Goal: Transaction & Acquisition: Purchase product/service

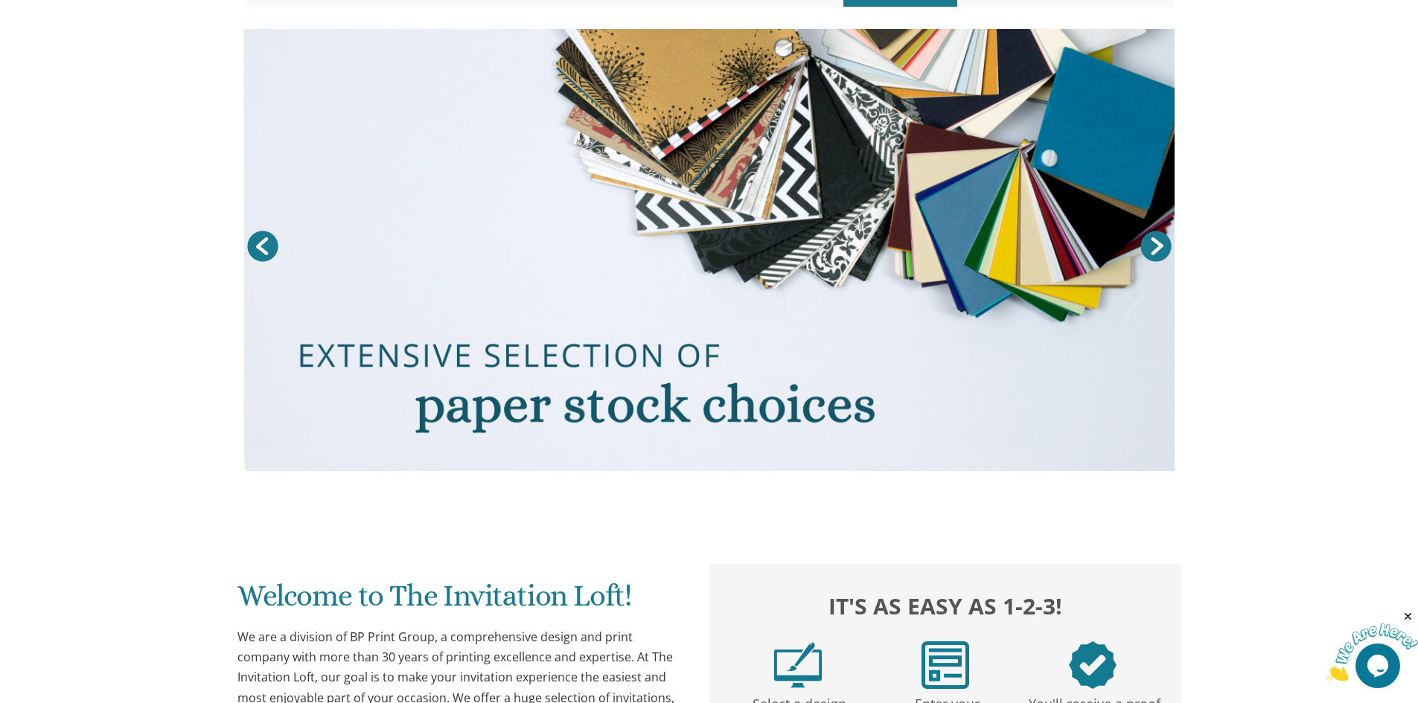
scroll to position [144, 0]
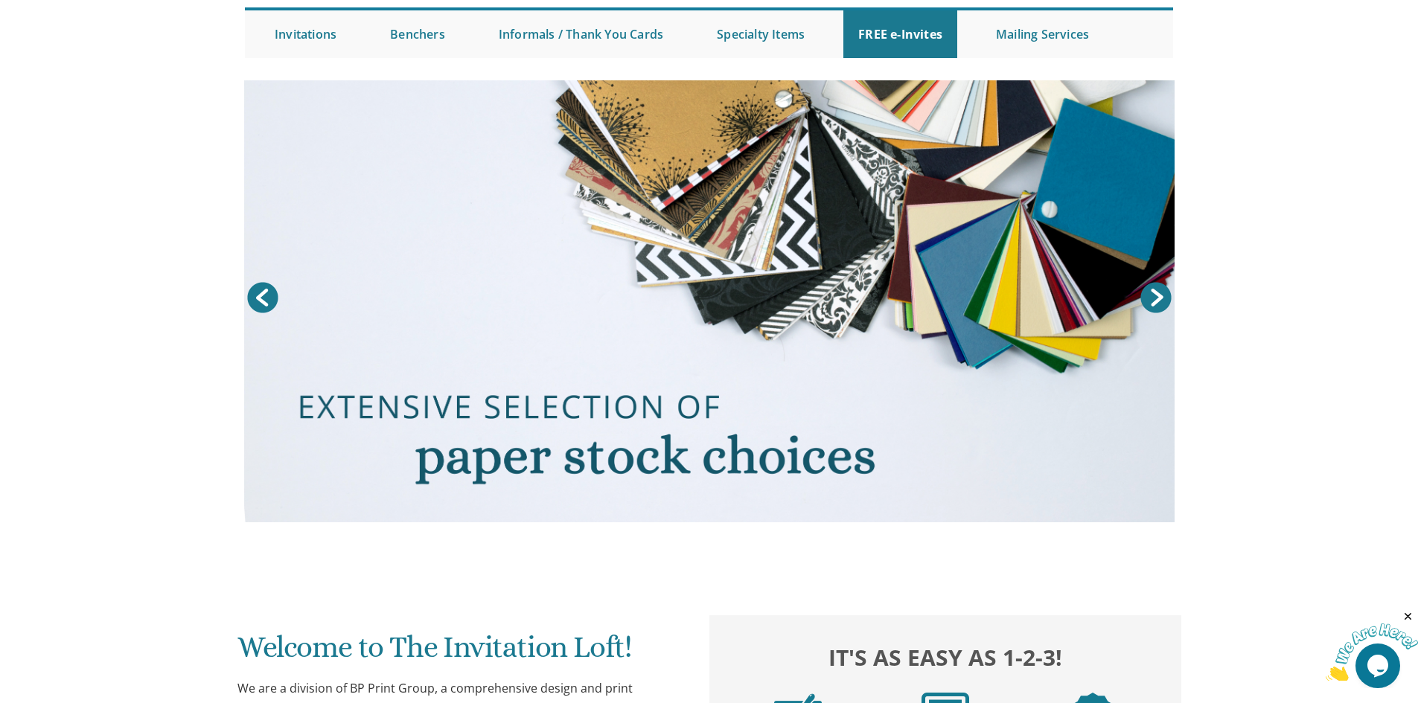
click at [1163, 293] on link "Next" at bounding box center [1155, 297] width 37 height 37
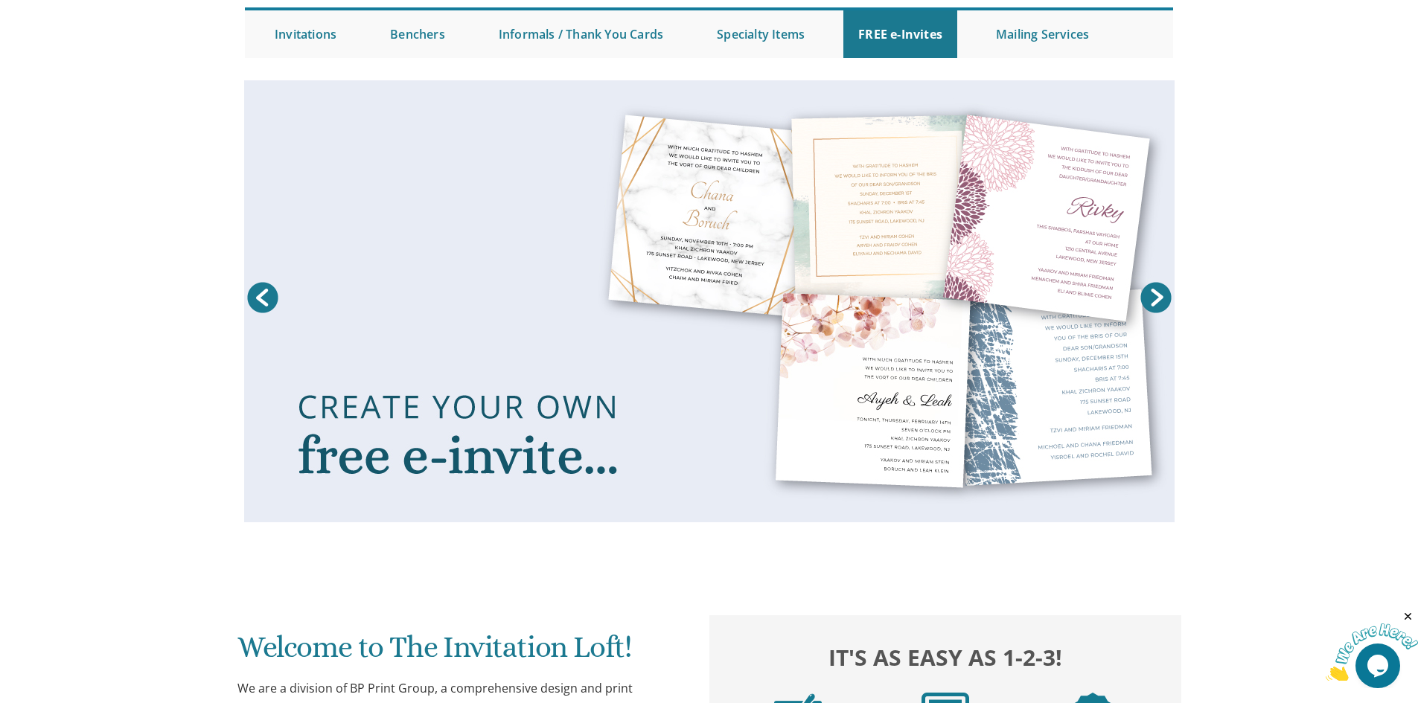
click at [1159, 295] on link "Next" at bounding box center [1155, 297] width 37 height 37
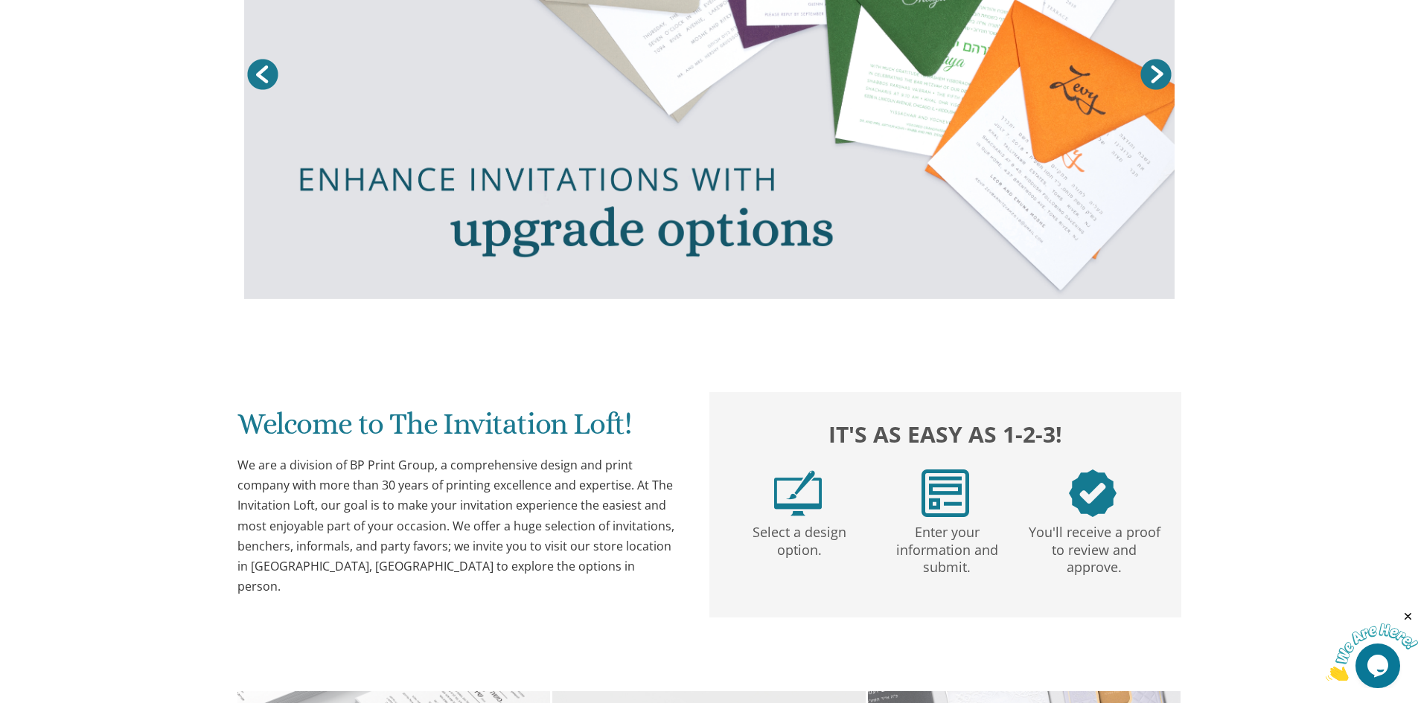
scroll to position [591, 0]
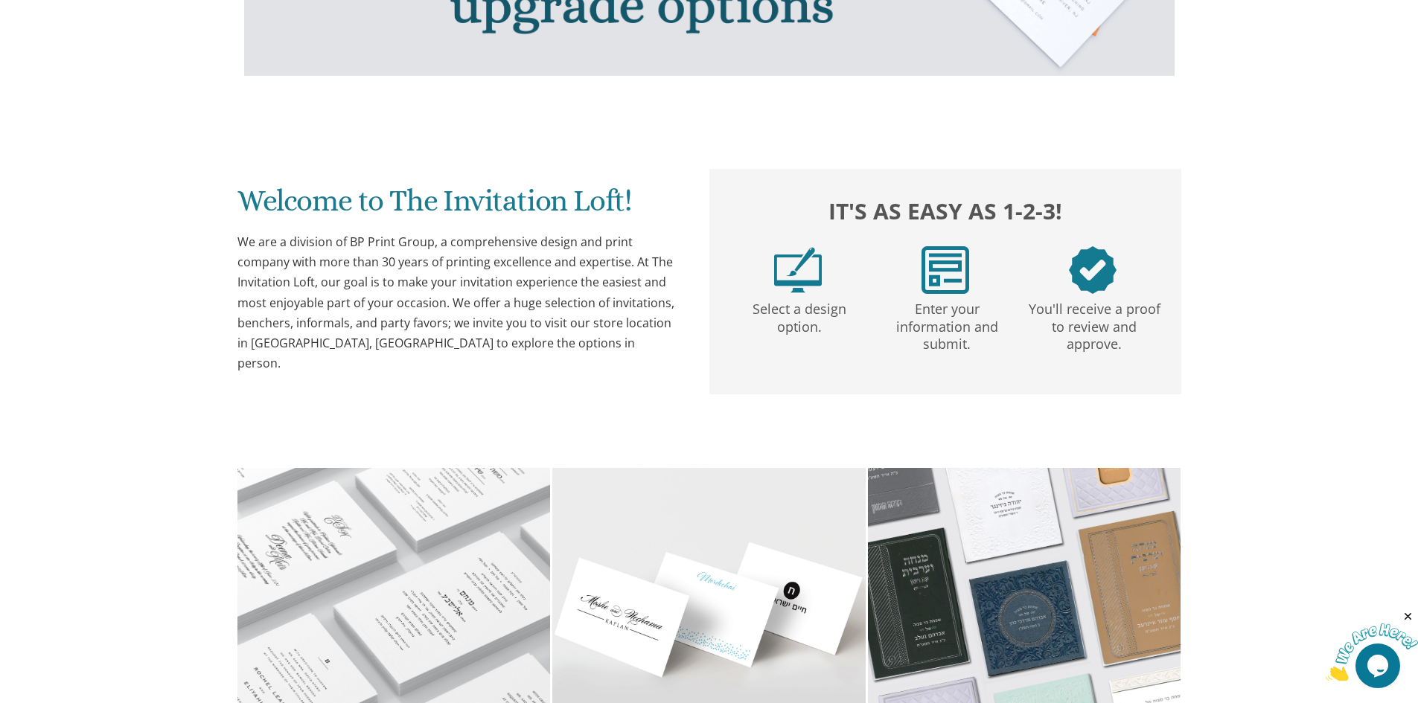
click at [741, 303] on p "Select a design option." at bounding box center [799, 315] width 141 height 42
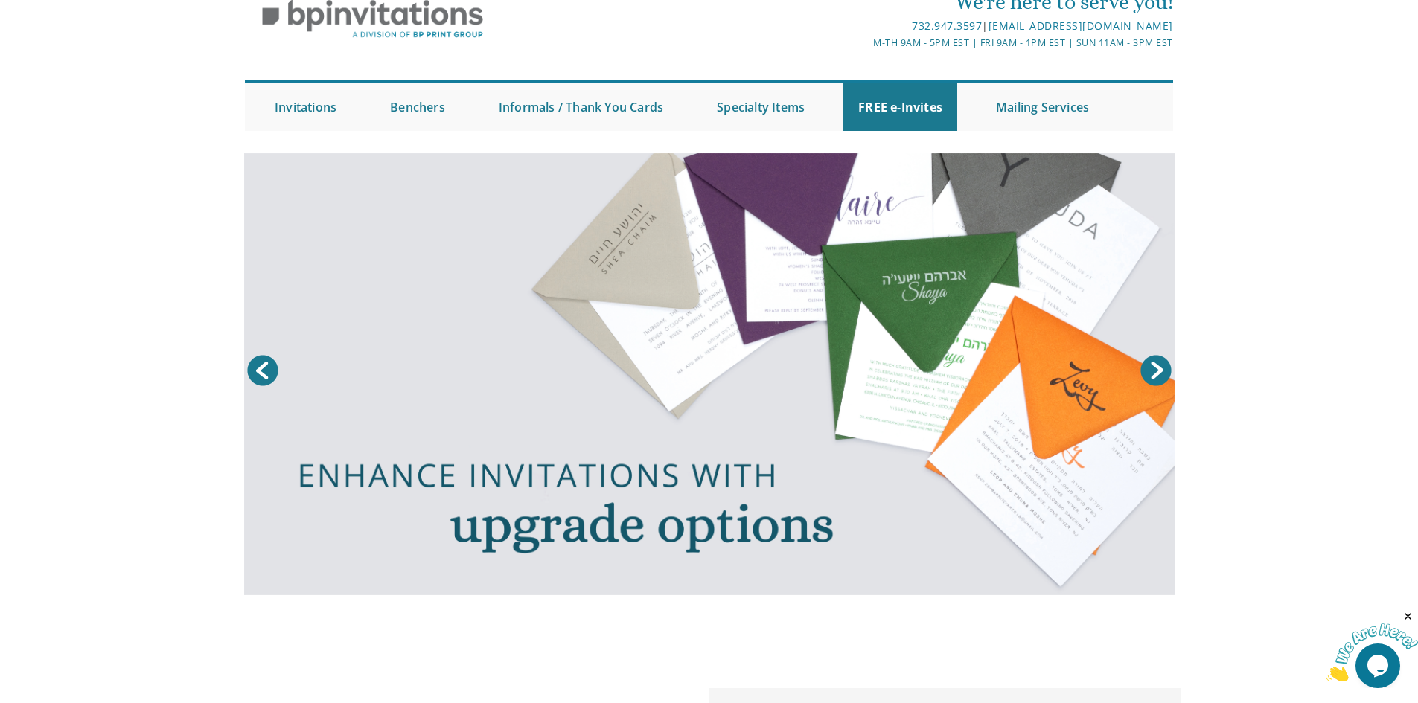
scroll to position [0, 0]
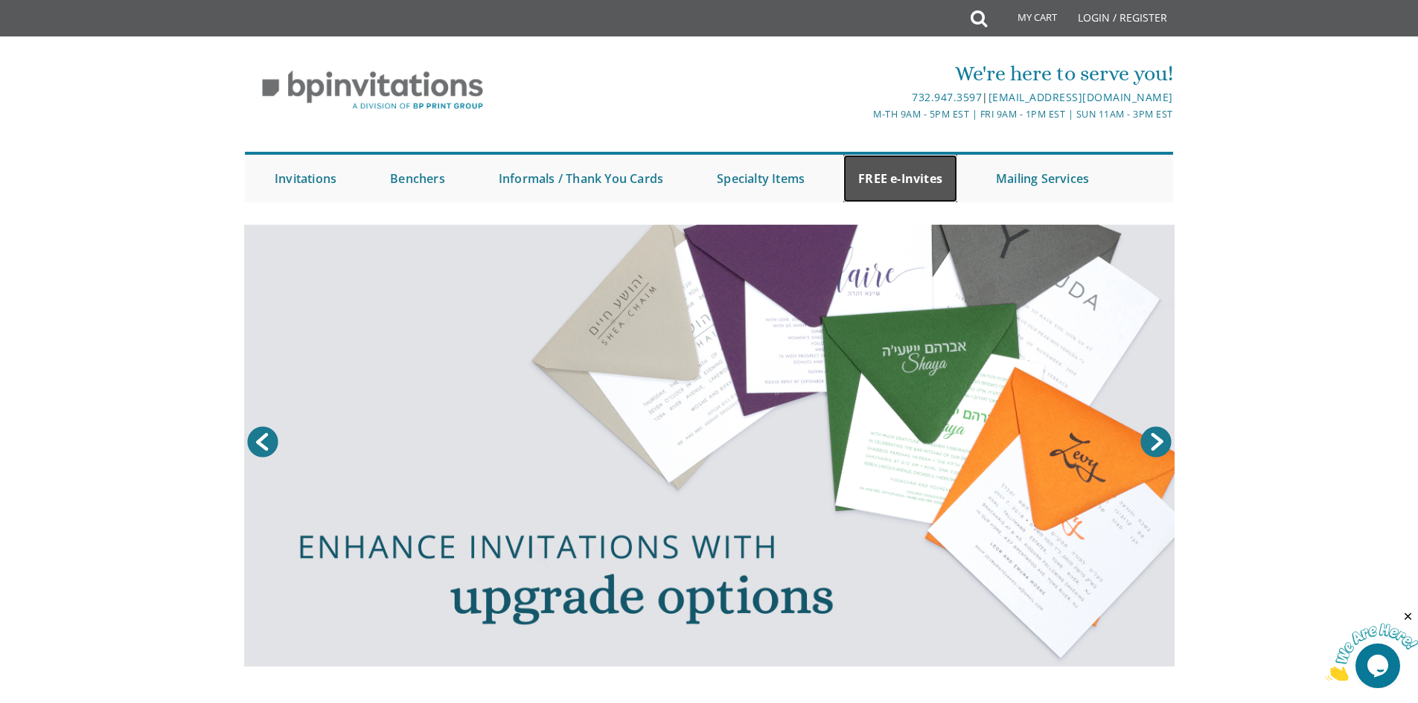
click at [912, 182] on link "FREE e-Invites" at bounding box center [900, 179] width 114 height 48
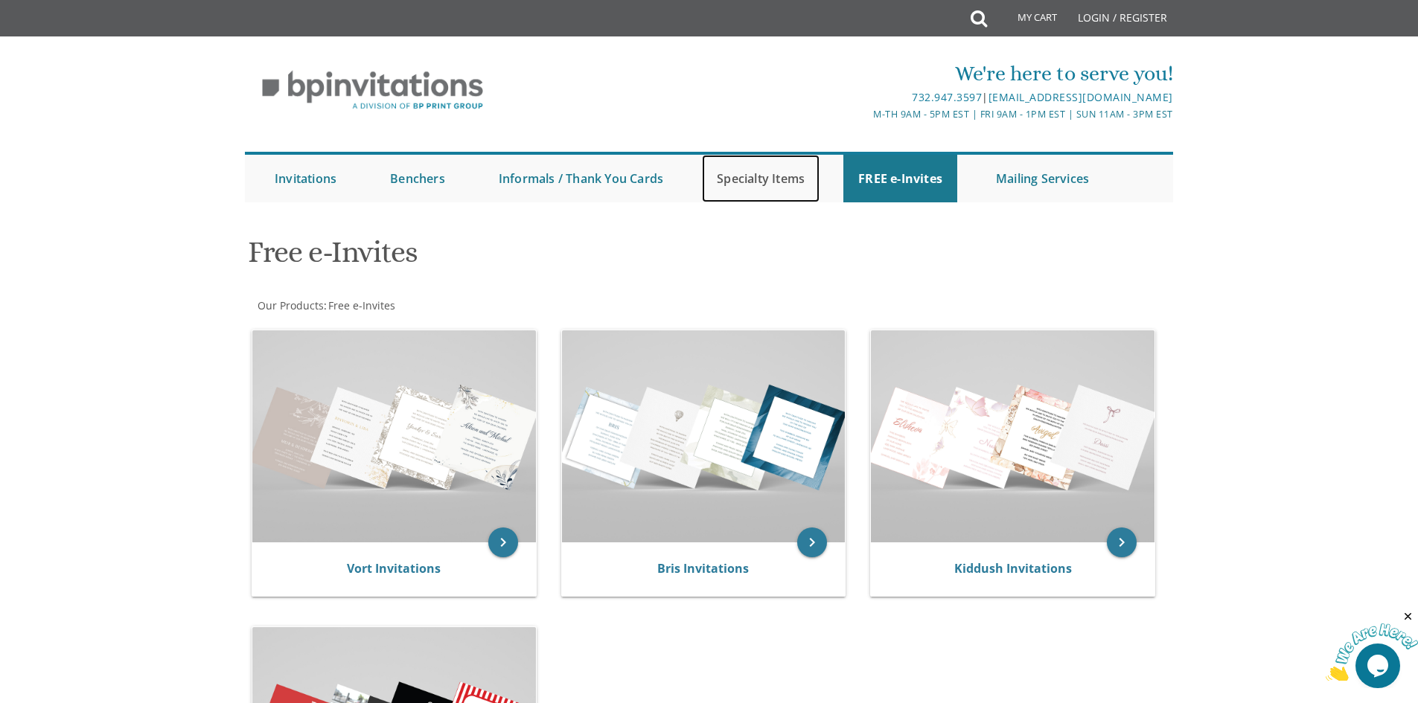
click at [753, 170] on link "Specialty Items" at bounding box center [761, 179] width 118 height 48
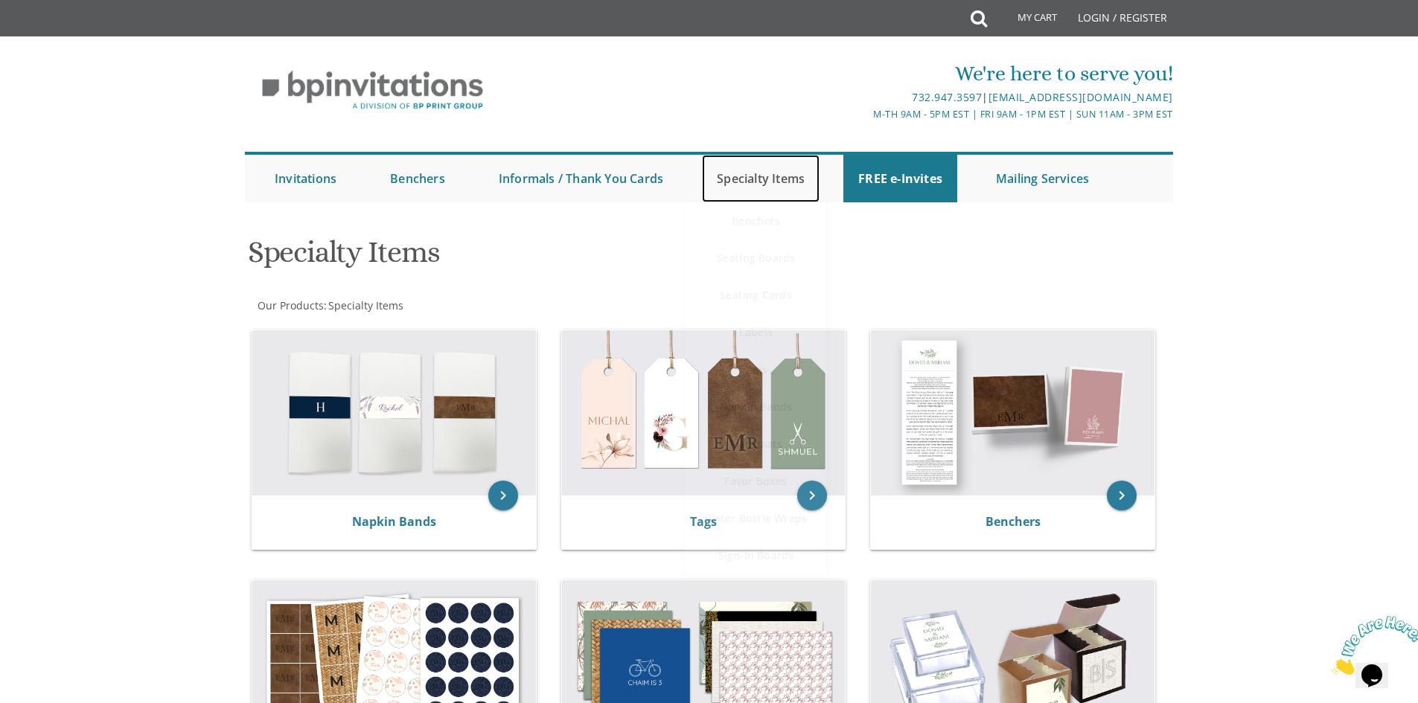
click at [763, 173] on link "Specialty Items" at bounding box center [761, 179] width 118 height 48
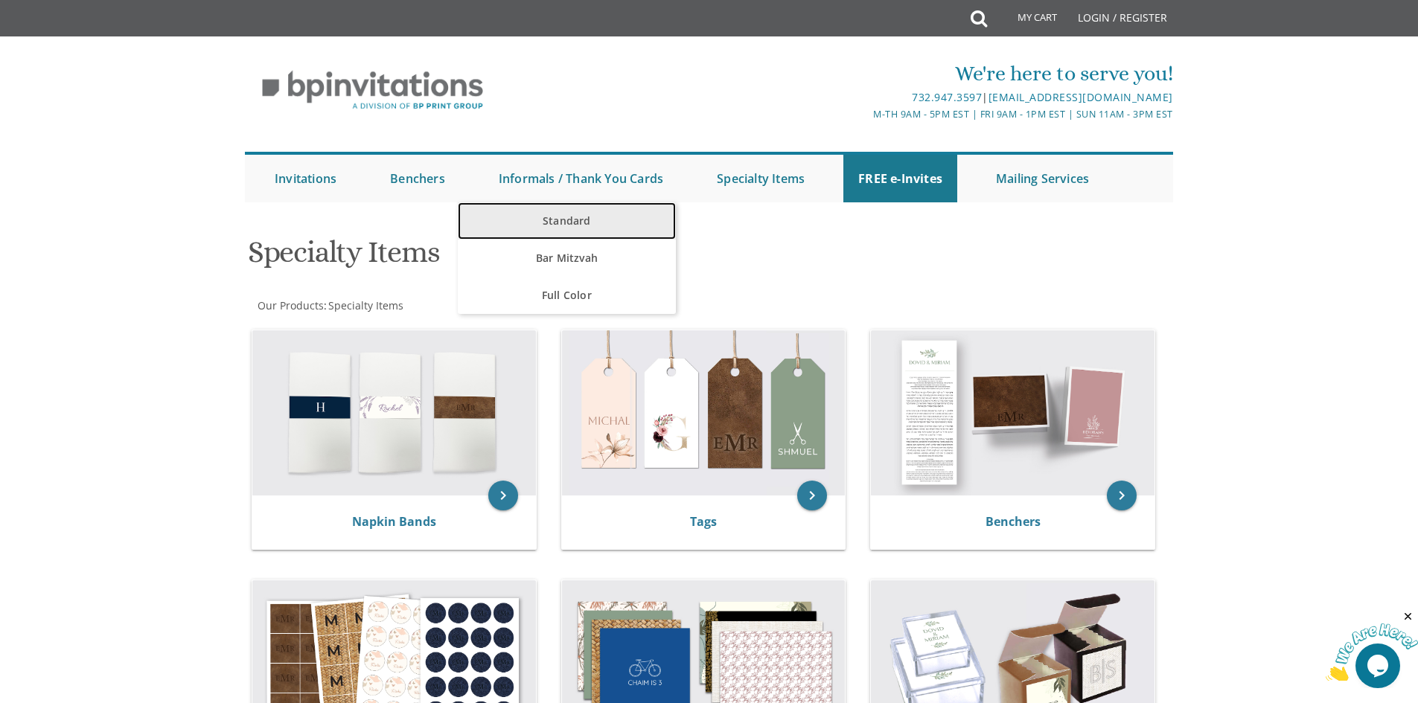
click at [584, 214] on link "Standard" at bounding box center [567, 220] width 218 height 37
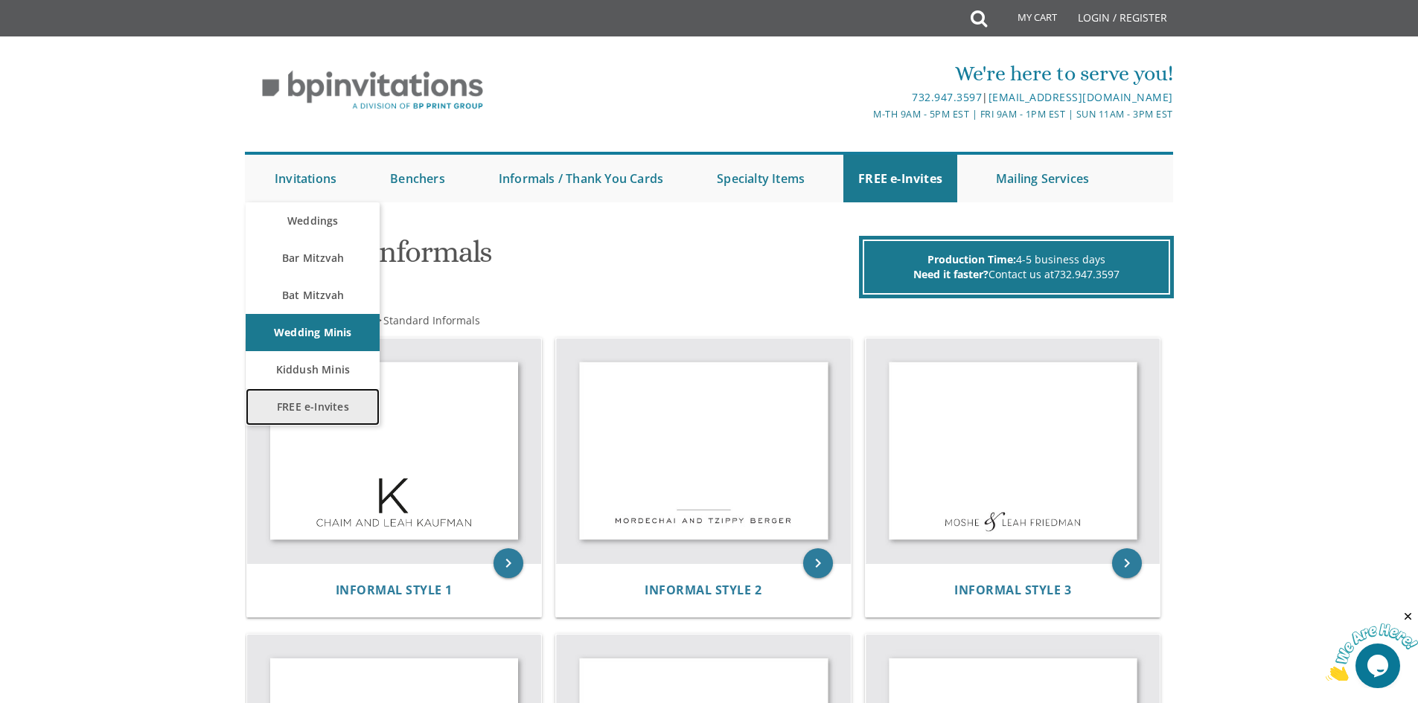
click at [313, 400] on link "FREE e-Invites" at bounding box center [313, 406] width 134 height 37
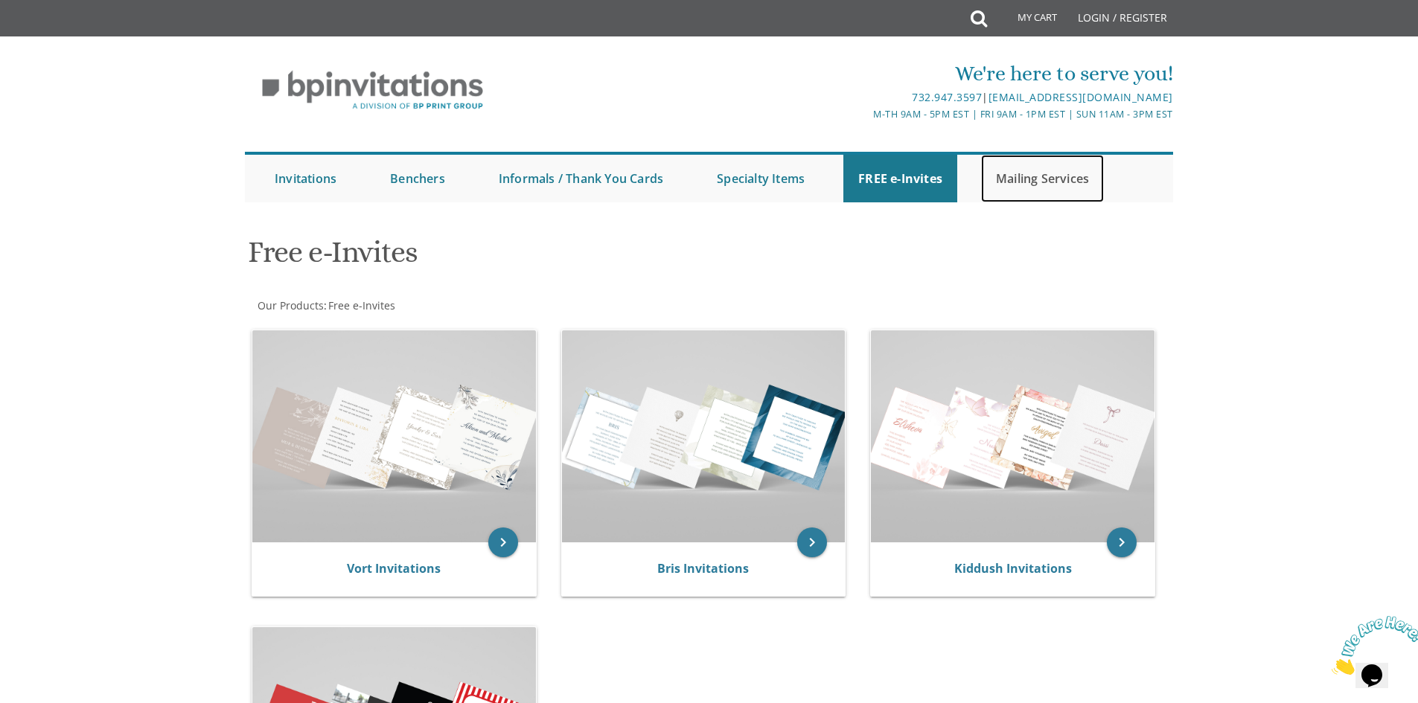
click at [1055, 172] on link "Mailing Services" at bounding box center [1042, 179] width 123 height 48
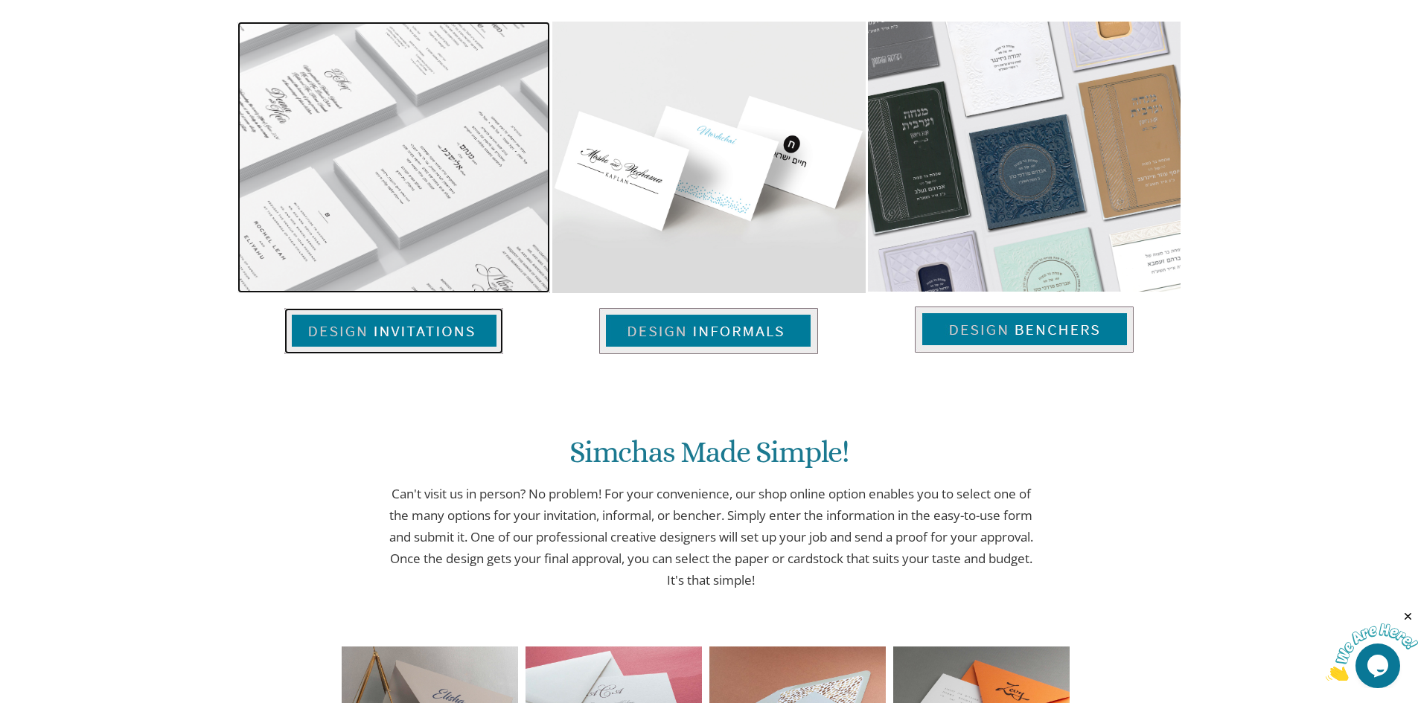
click at [394, 336] on img at bounding box center [393, 331] width 219 height 46
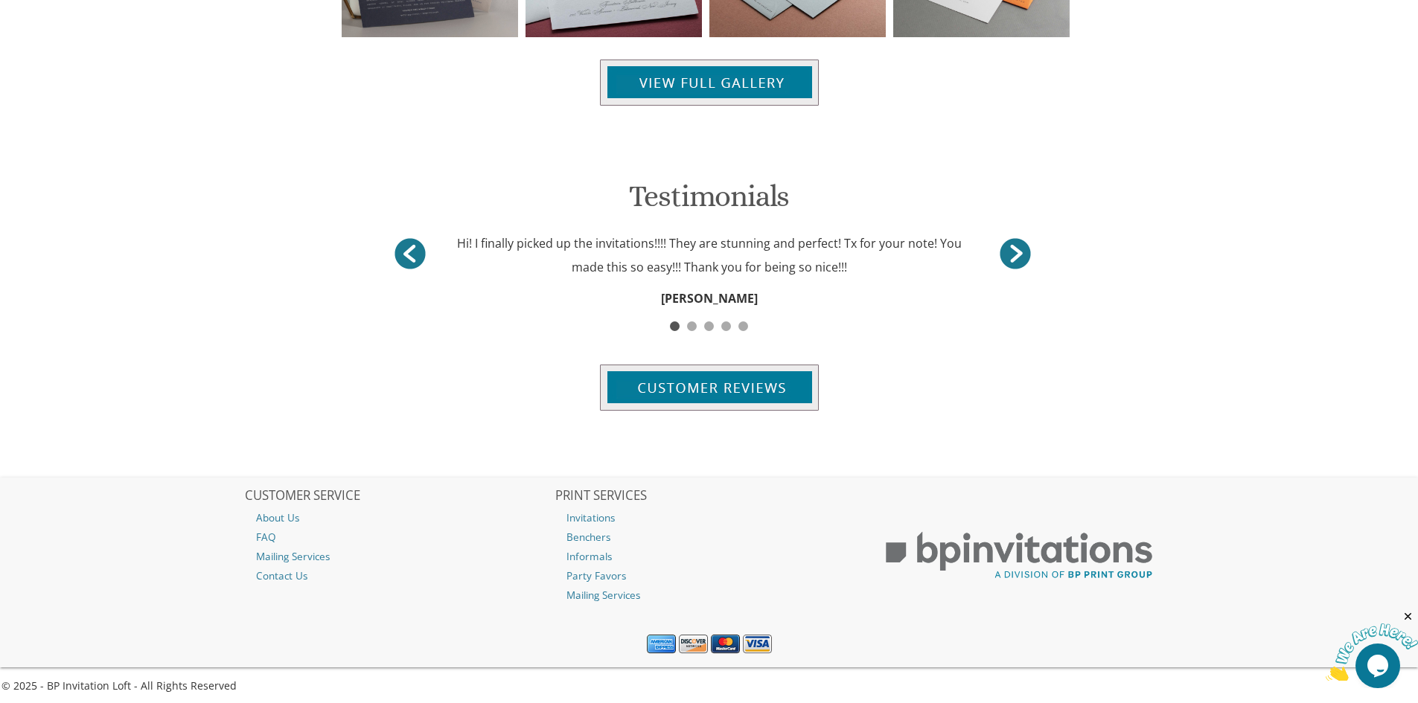
scroll to position [1805, 0]
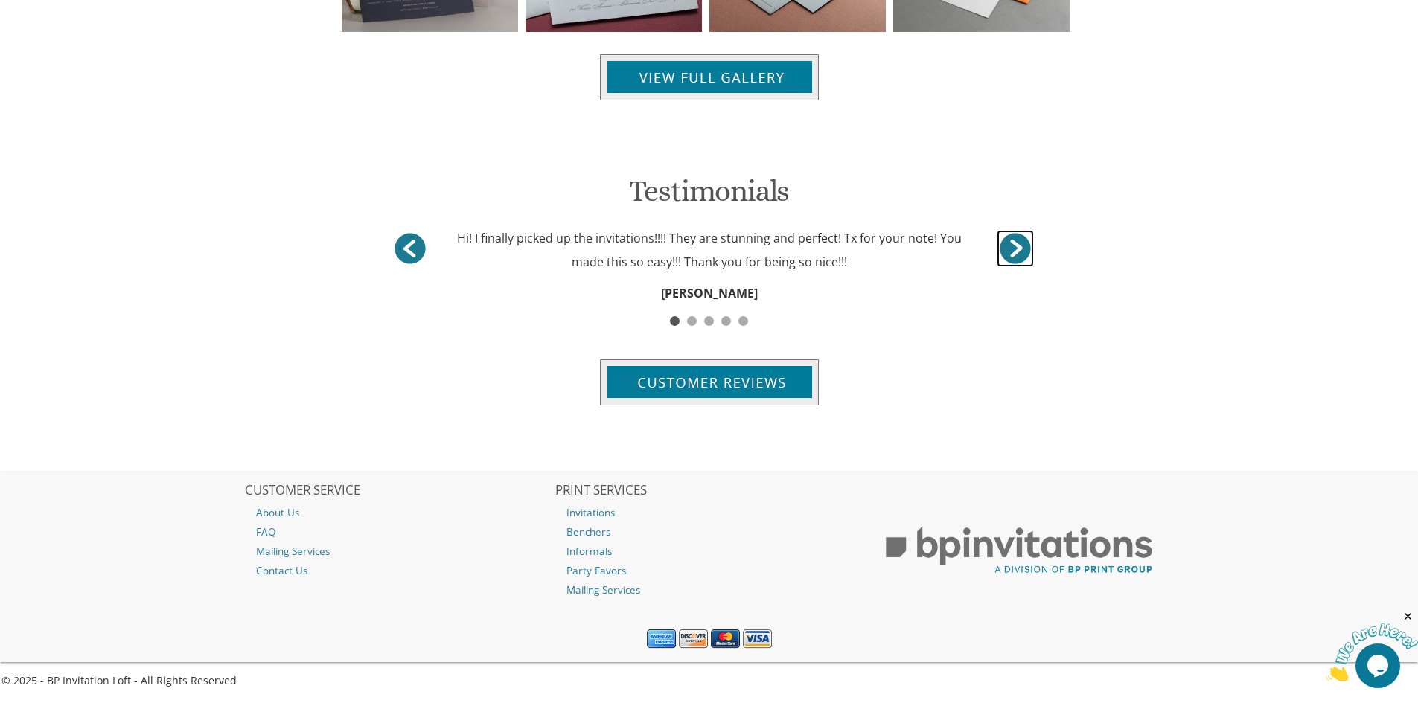
click at [1014, 247] on link "<" at bounding box center [1014, 248] width 37 height 37
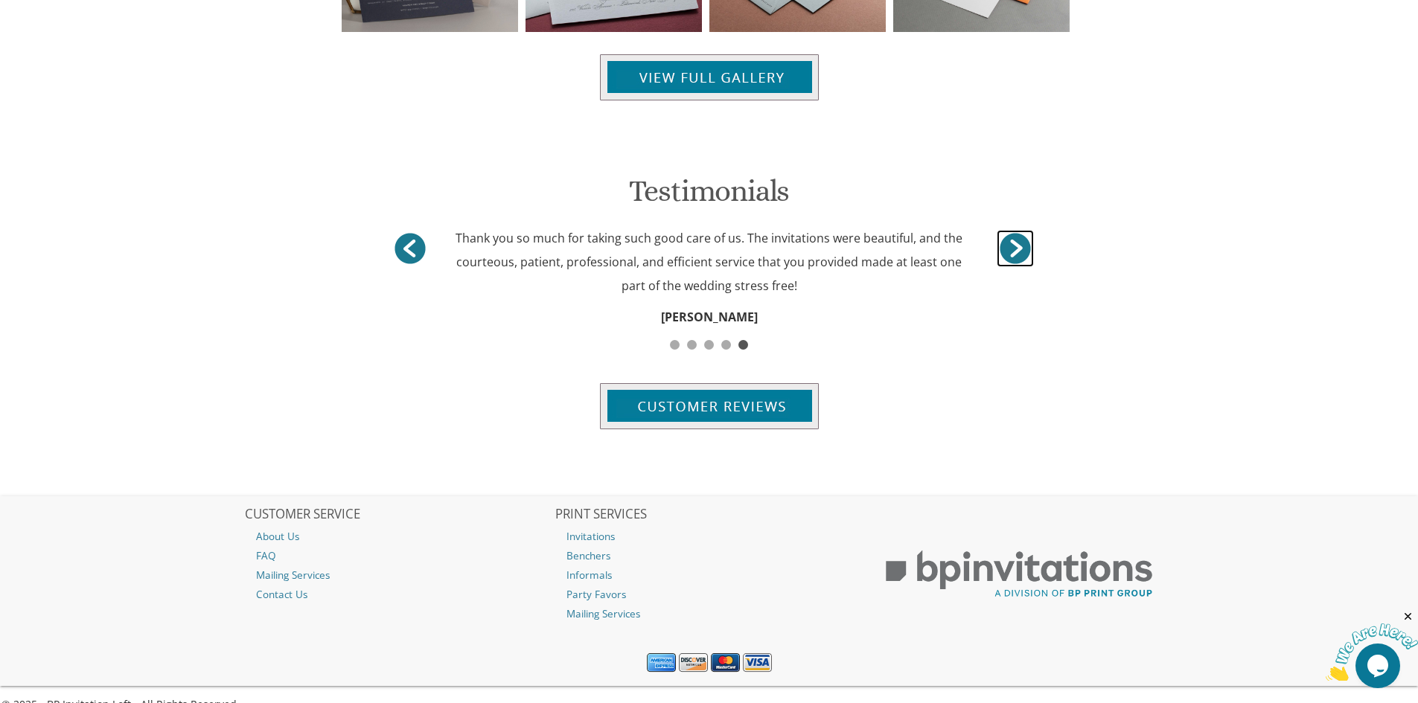
click at [1014, 247] on link "<" at bounding box center [1014, 248] width 37 height 37
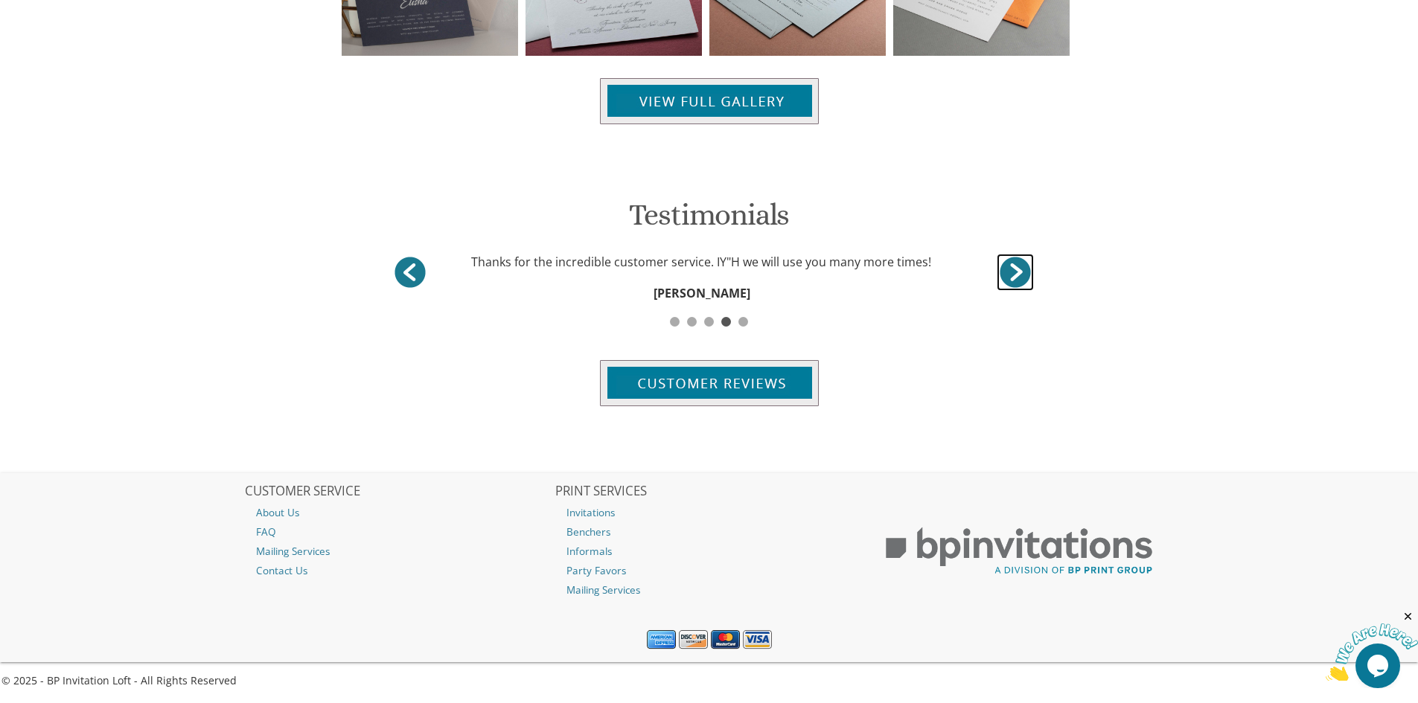
scroll to position [1781, 0]
click at [1014, 247] on div "Testimonials Thanks for the incredible customer service. IY"H we will use you m…" at bounding box center [709, 276] width 650 height 259
click at [1010, 268] on link "<" at bounding box center [1014, 272] width 37 height 37
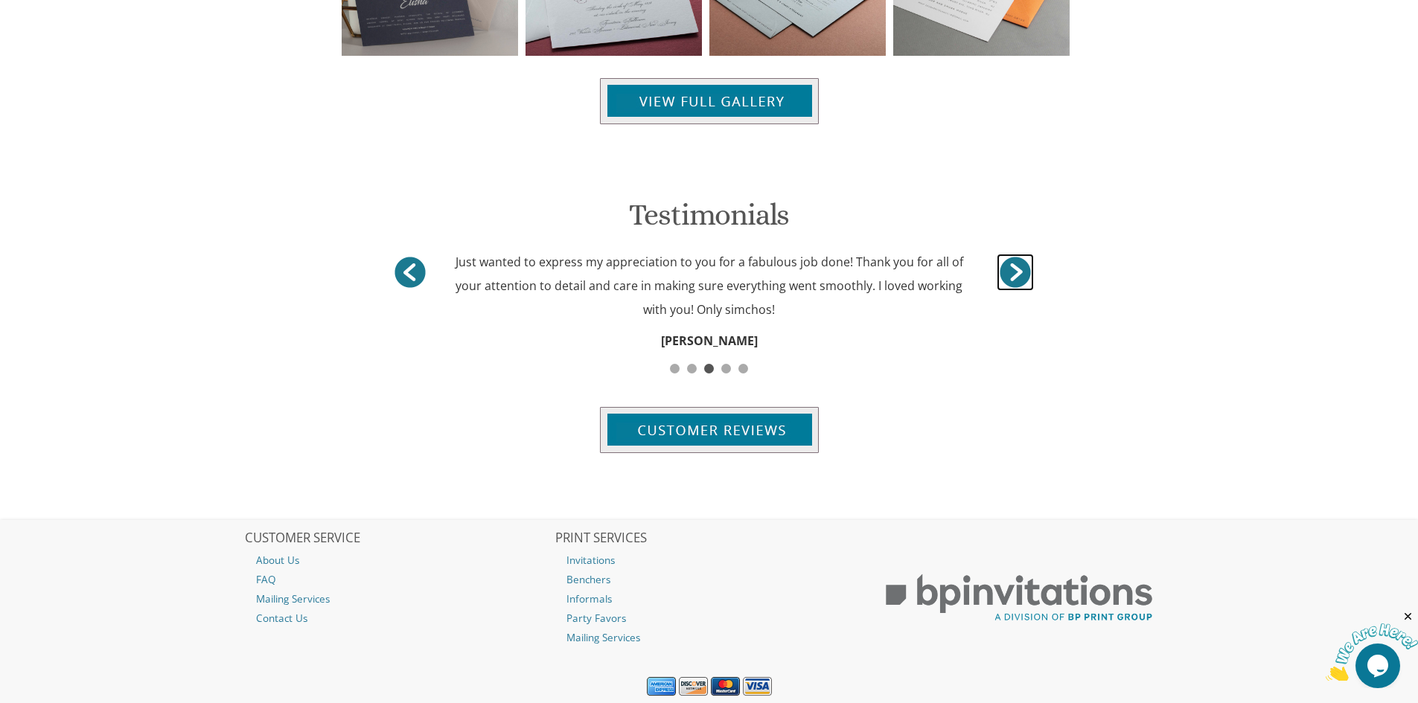
click at [1010, 268] on link "<" at bounding box center [1014, 272] width 37 height 37
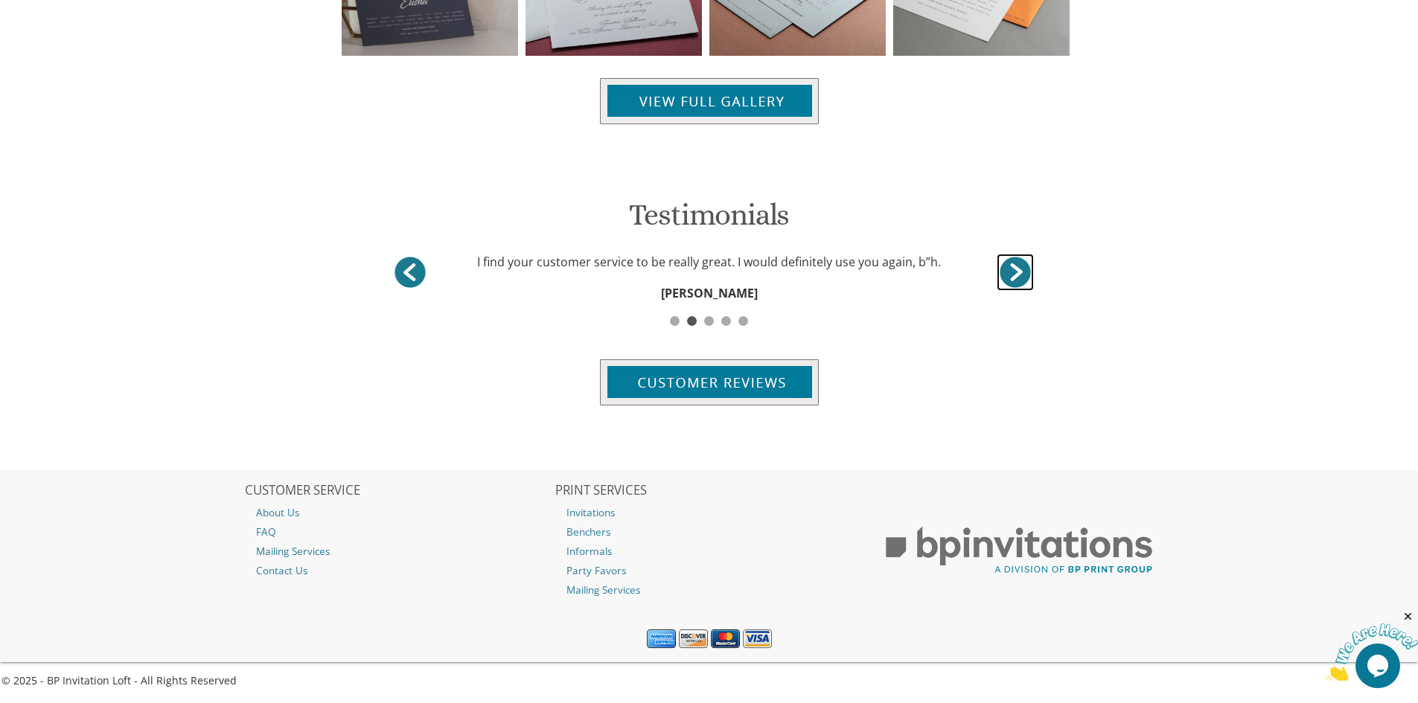
click at [1009, 269] on link "<" at bounding box center [1014, 272] width 37 height 37
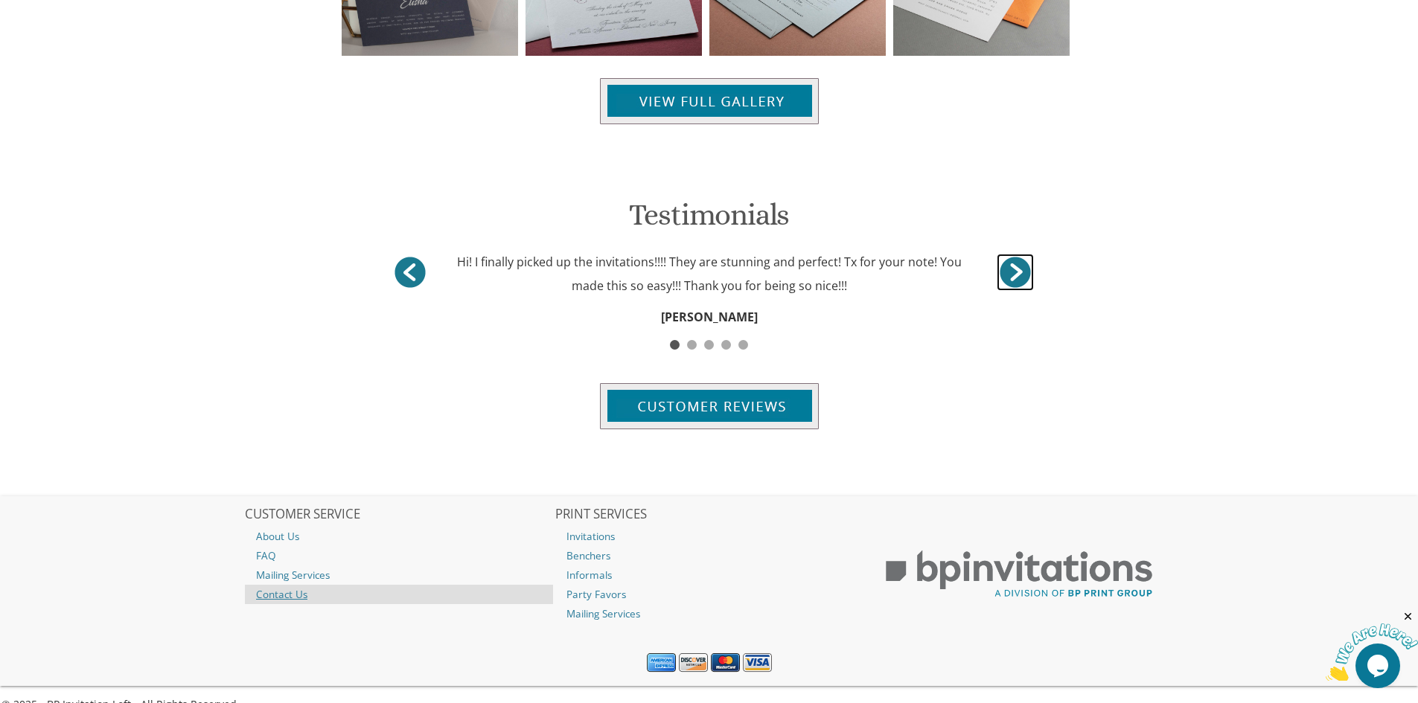
scroll to position [1805, 0]
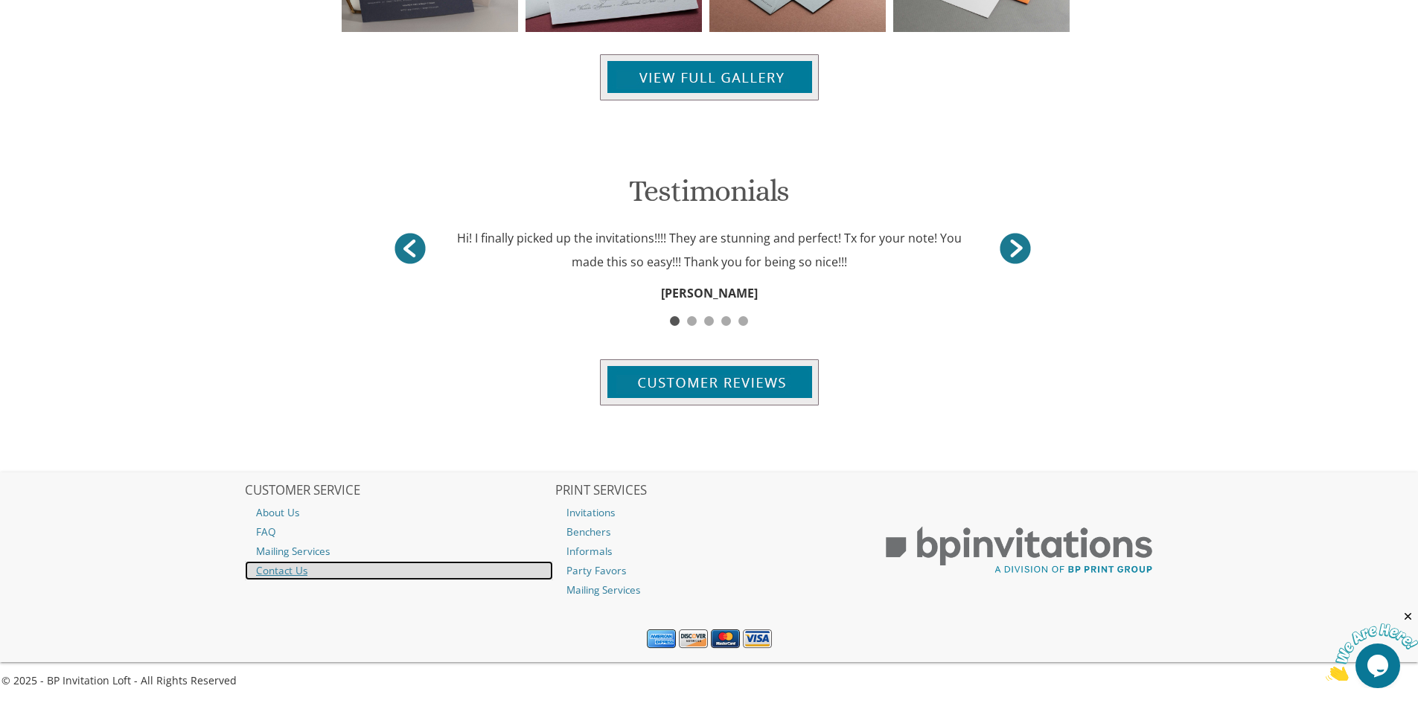
click at [316, 574] on link "Contact Us" at bounding box center [399, 570] width 308 height 19
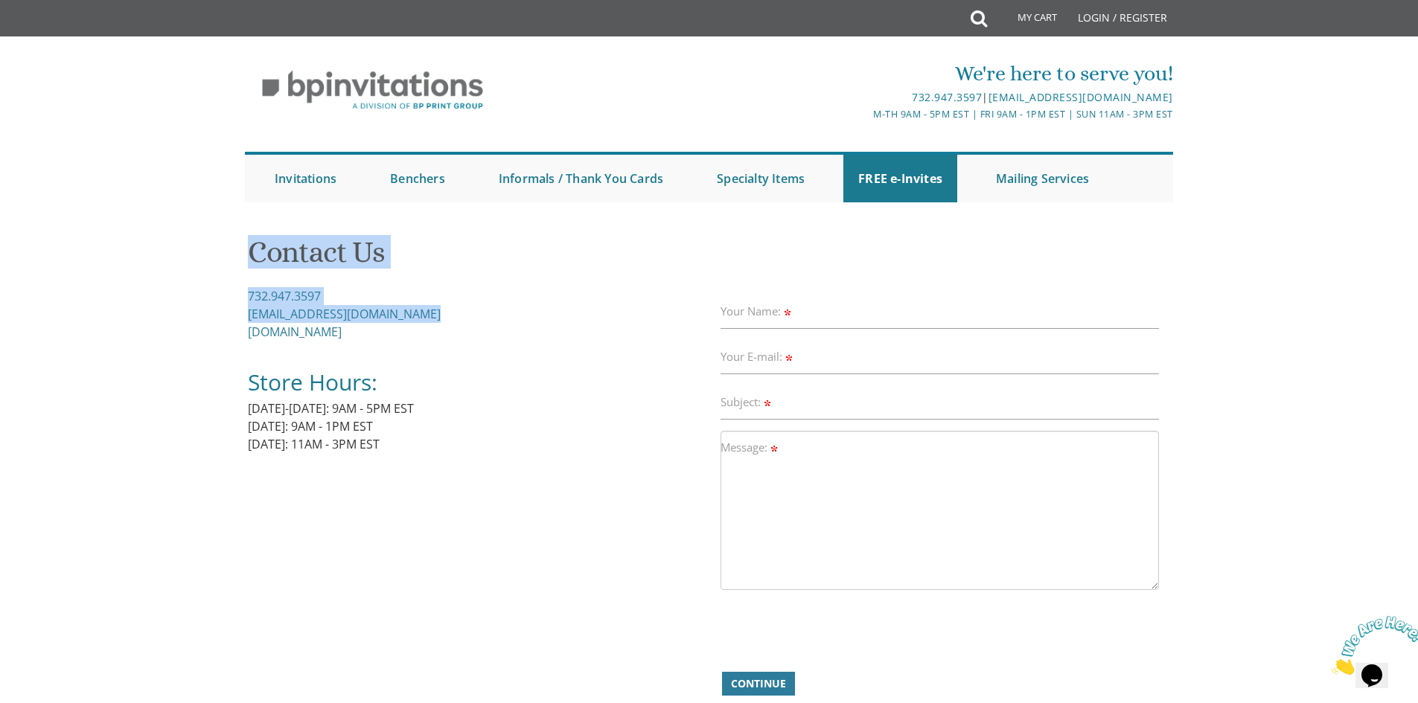
drag, startPoint x: 244, startPoint y: 313, endPoint x: 434, endPoint y: 317, distance: 189.8
click at [435, 316] on div "Contact Us 732.947.3597 Invitations@BPPrintGroup.com BPPrintGroup.com Store Hou…" at bounding box center [709, 474] width 930 height 499
click at [434, 317] on div "732.947.3597 Invitations@BPPrintGroup.com BPPrintGroup.com Store Hours: Monday-…" at bounding box center [478, 379] width 461 height 184
drag, startPoint x: 428, startPoint y: 319, endPoint x: 247, endPoint y: 320, distance: 180.8
click at [248, 320] on div "732.947.3597 Invitations@BPPrintGroup.com BPPrintGroup.com Store Hours: Monday-…" at bounding box center [478, 379] width 461 height 184
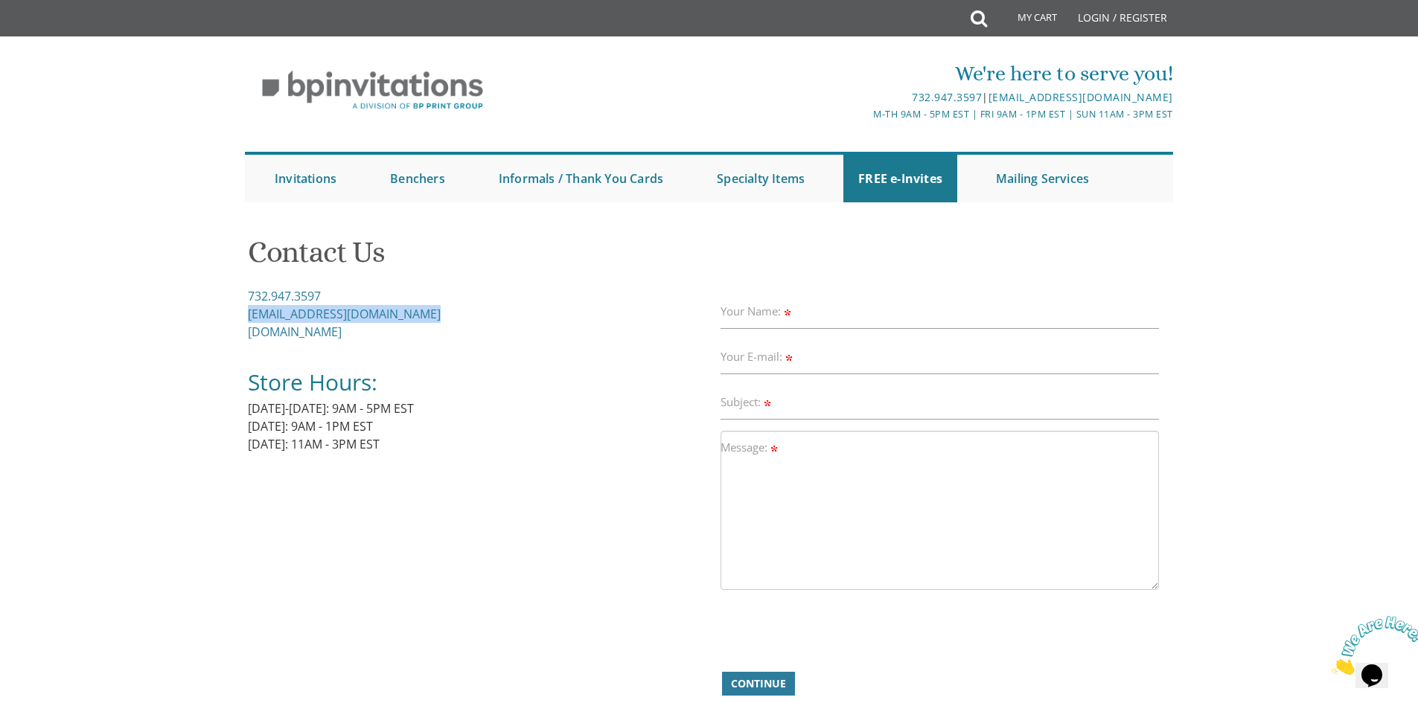
copy link "Invitations@BPPrintGroup.com"
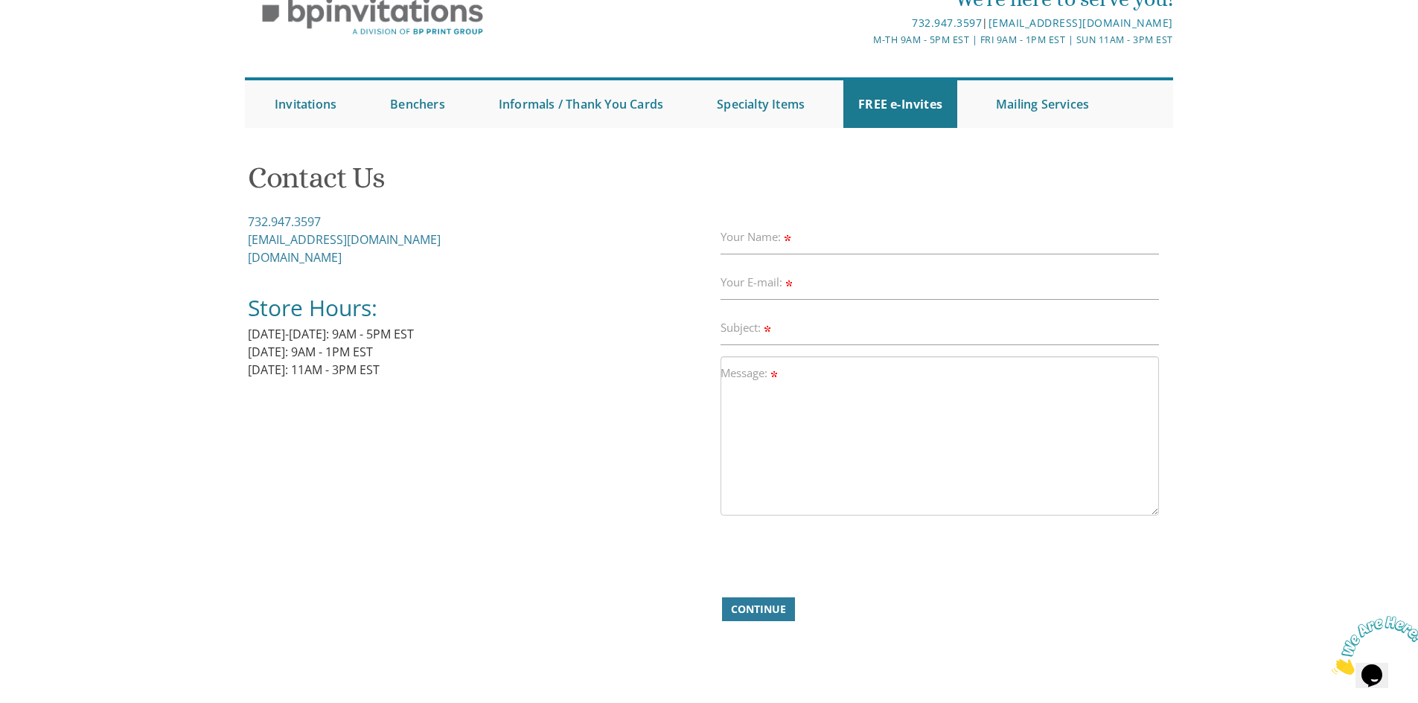
click at [367, 260] on div "732.947.3597 Invitations@BPPrintGroup.com BPPrintGroup.com Store Hours: Monday-…" at bounding box center [478, 305] width 461 height 184
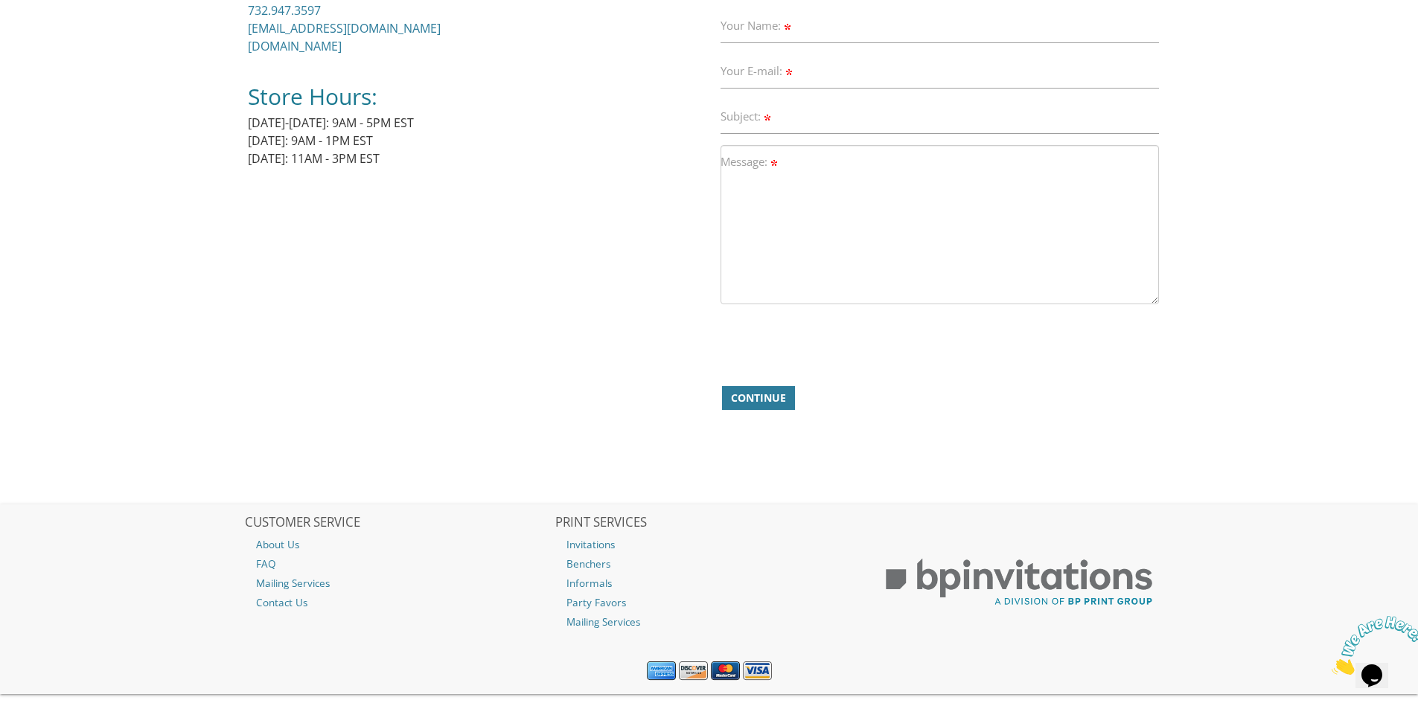
scroll to position [318, 0]
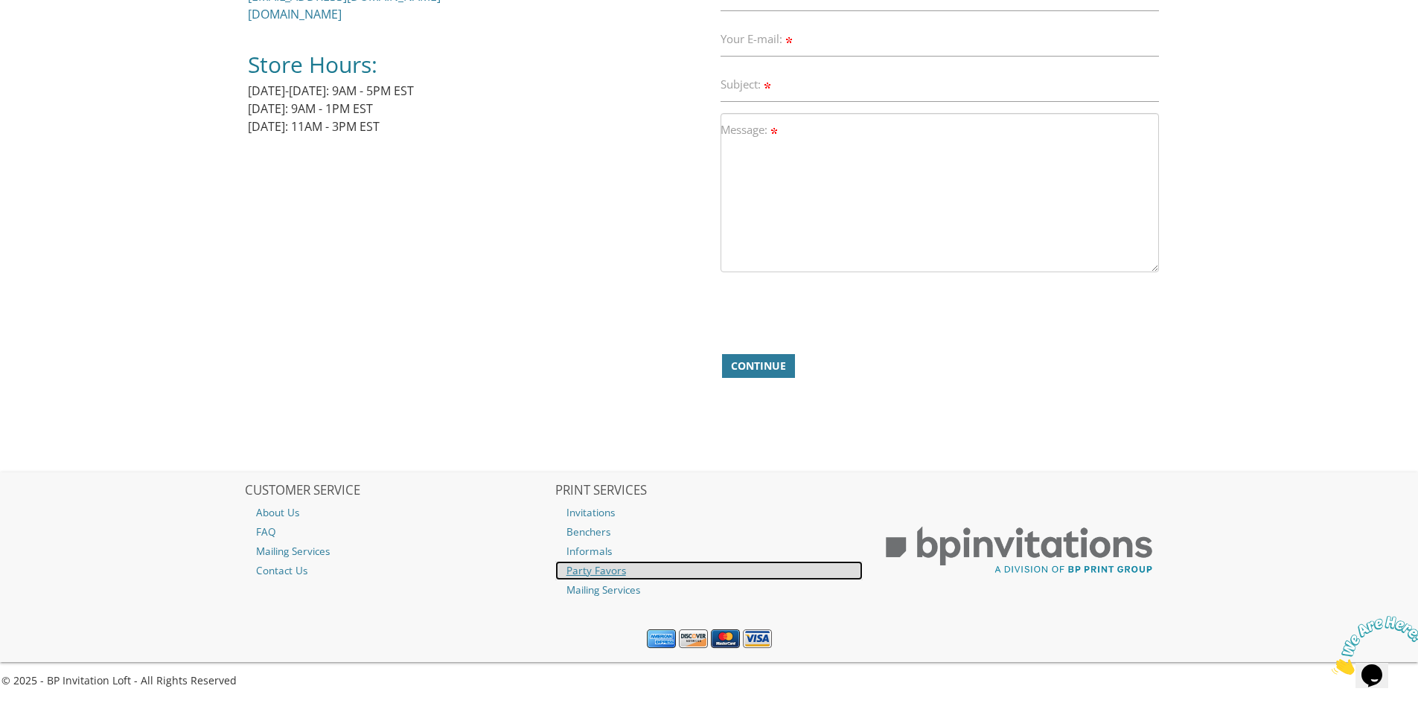
click at [593, 566] on link "Party Favors" at bounding box center [709, 570] width 308 height 19
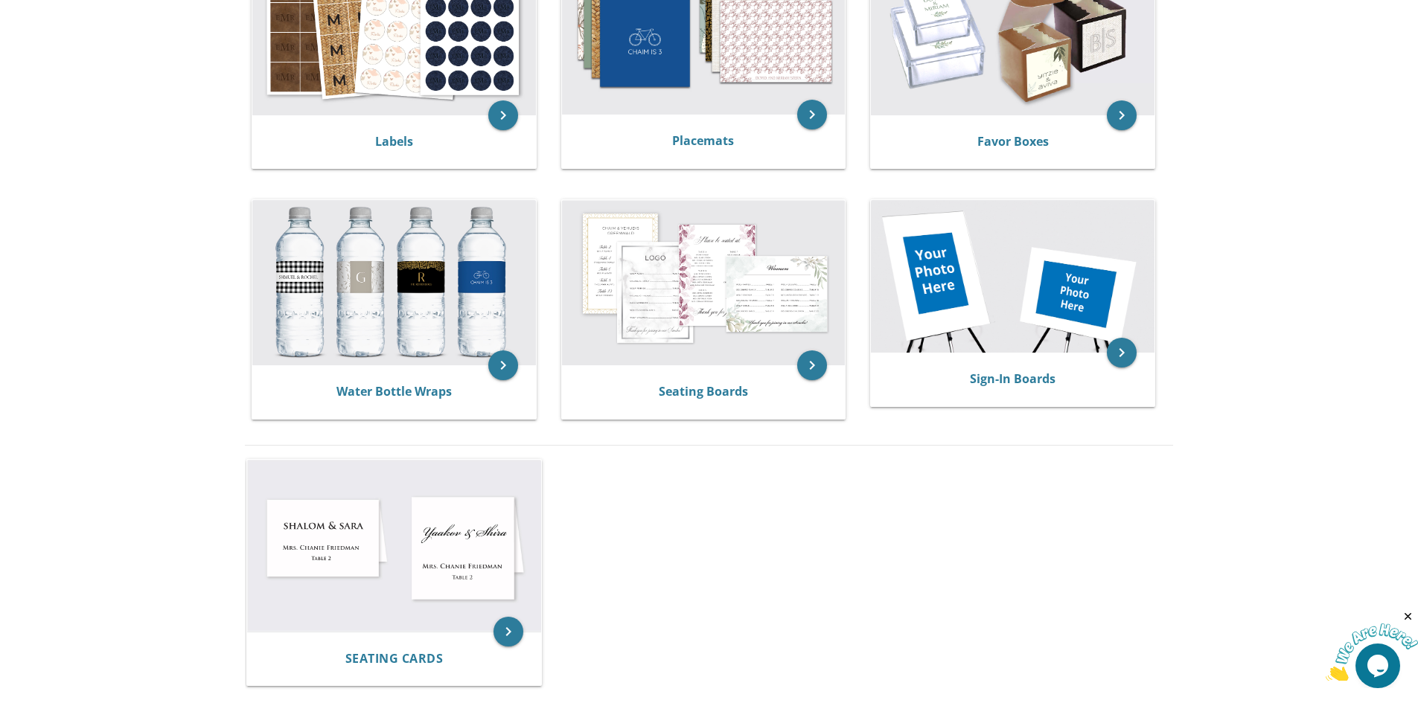
scroll to position [595, 0]
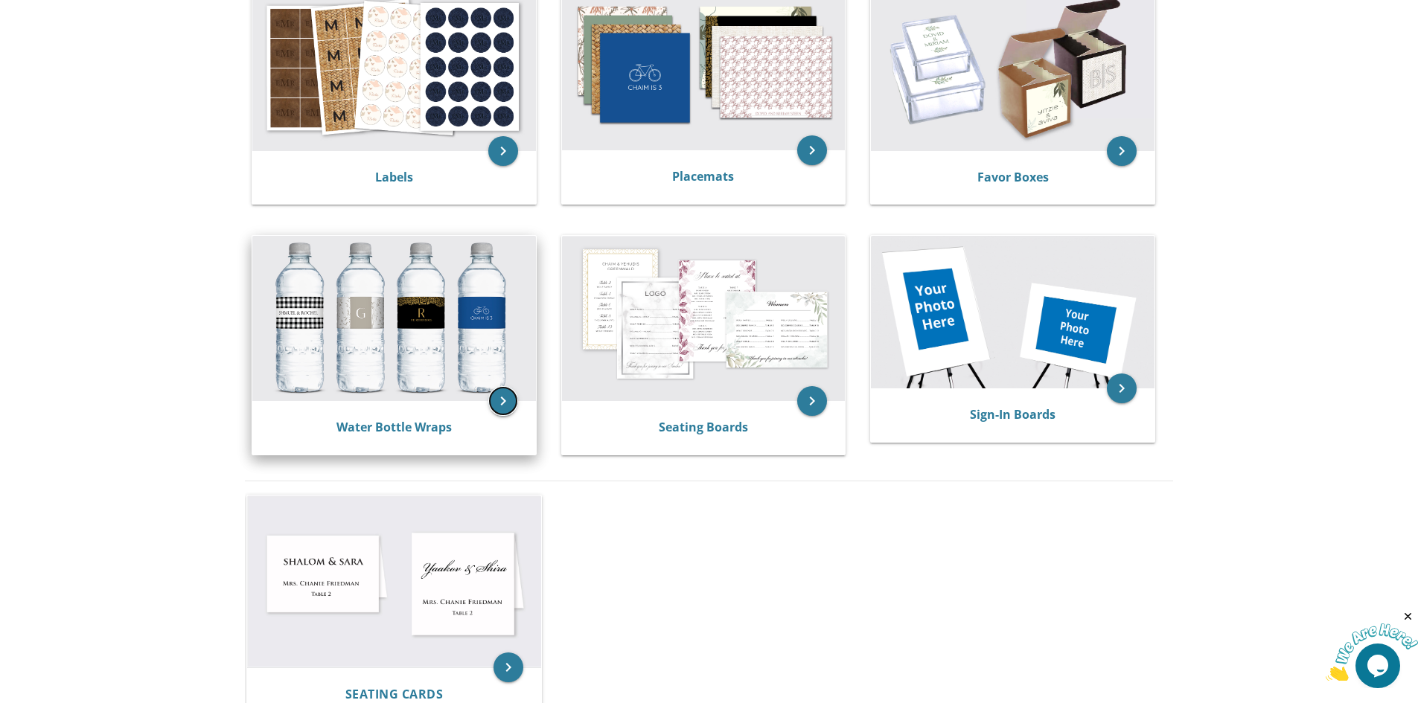
click at [499, 409] on icon "keyboard_arrow_right" at bounding box center [503, 401] width 30 height 30
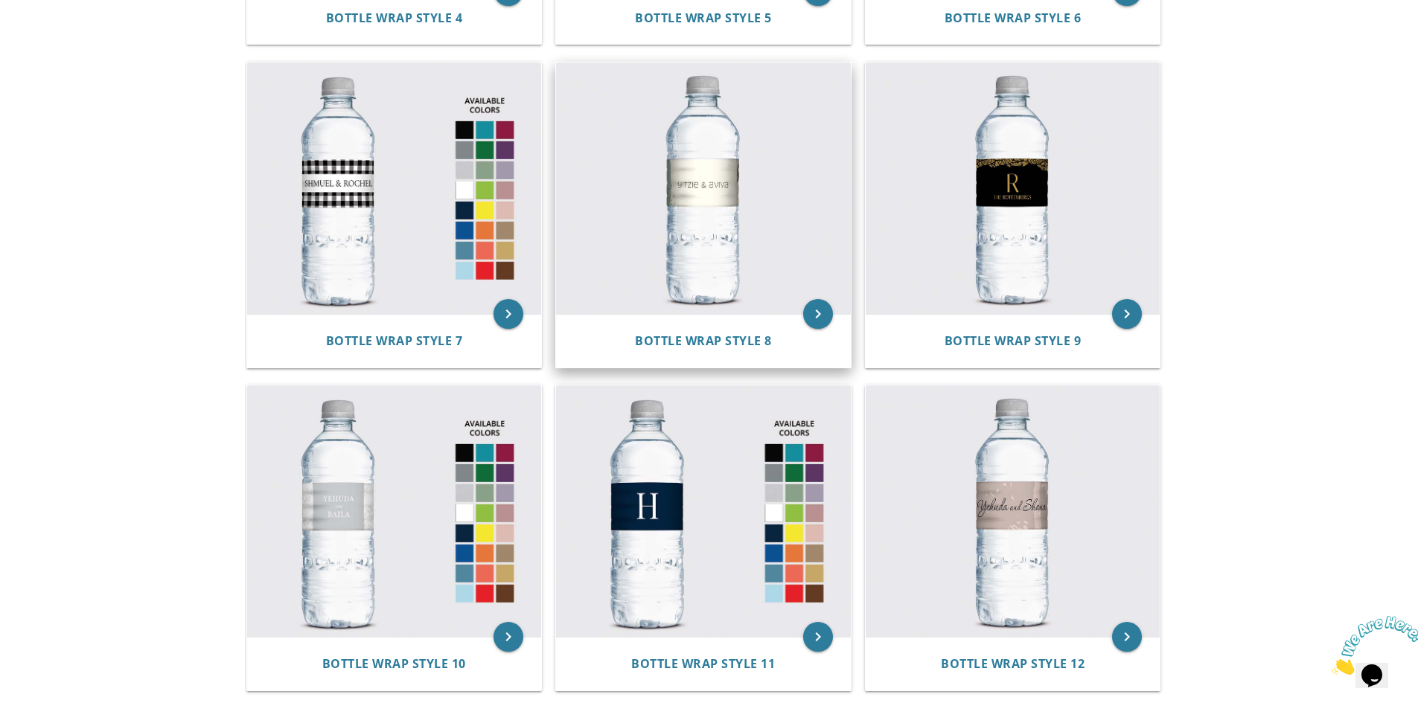
scroll to position [967, 0]
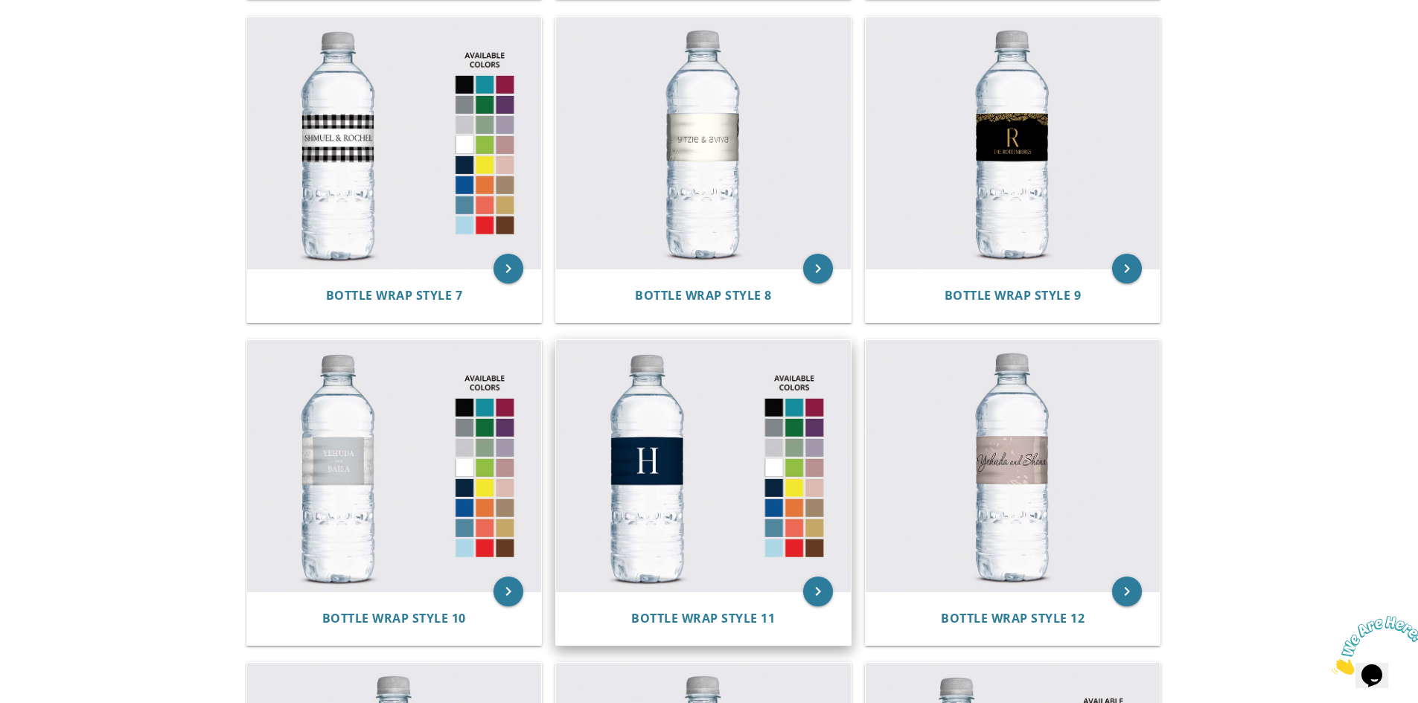
click at [691, 502] on img at bounding box center [703, 466] width 295 height 252
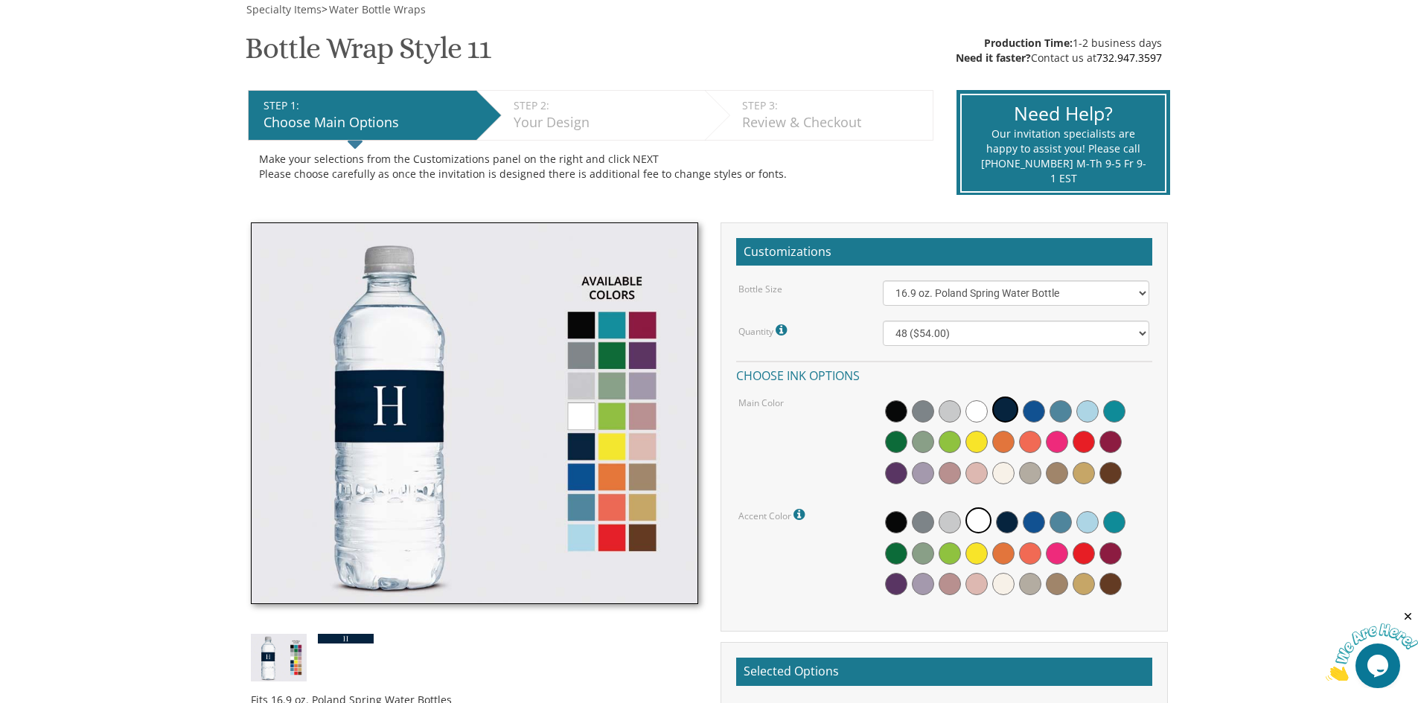
scroll to position [223, 0]
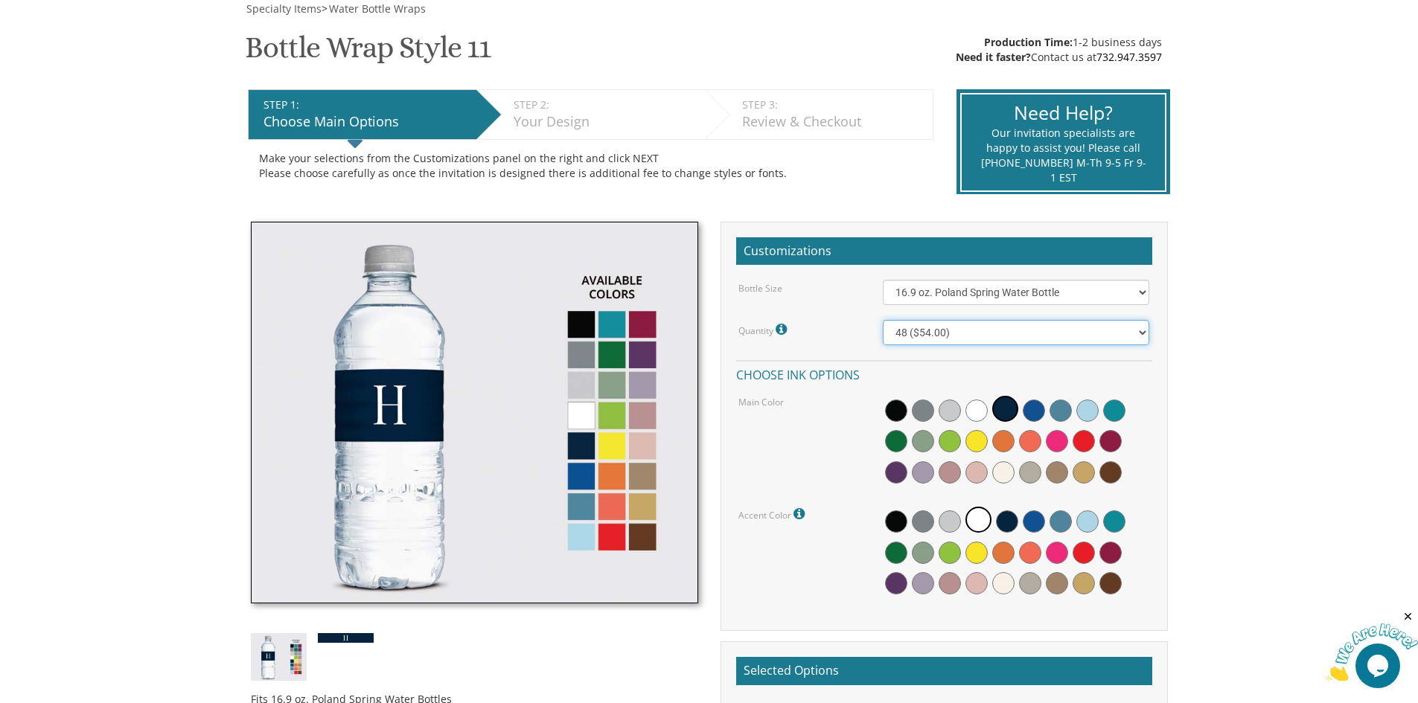
click at [931, 336] on select "48 ($54.00) 96 ($72.00) 144 ($99.00) 192 ($126.00)" at bounding box center [1016, 332] width 266 height 25
select select "192"
click at [883, 320] on select "48 ($54.00) 96 ($72.00) 144 ($99.00) 192 ($126.00)" at bounding box center [1016, 332] width 266 height 25
click at [932, 339] on select "48 ($54.00) 96 ($72.00) 144 ($99.00) 192 ($126.00)" at bounding box center [1016, 332] width 266 height 25
click at [851, 329] on div "Quantity Please note: Quantities may be modified after order completion. For we…" at bounding box center [799, 329] width 144 height 19
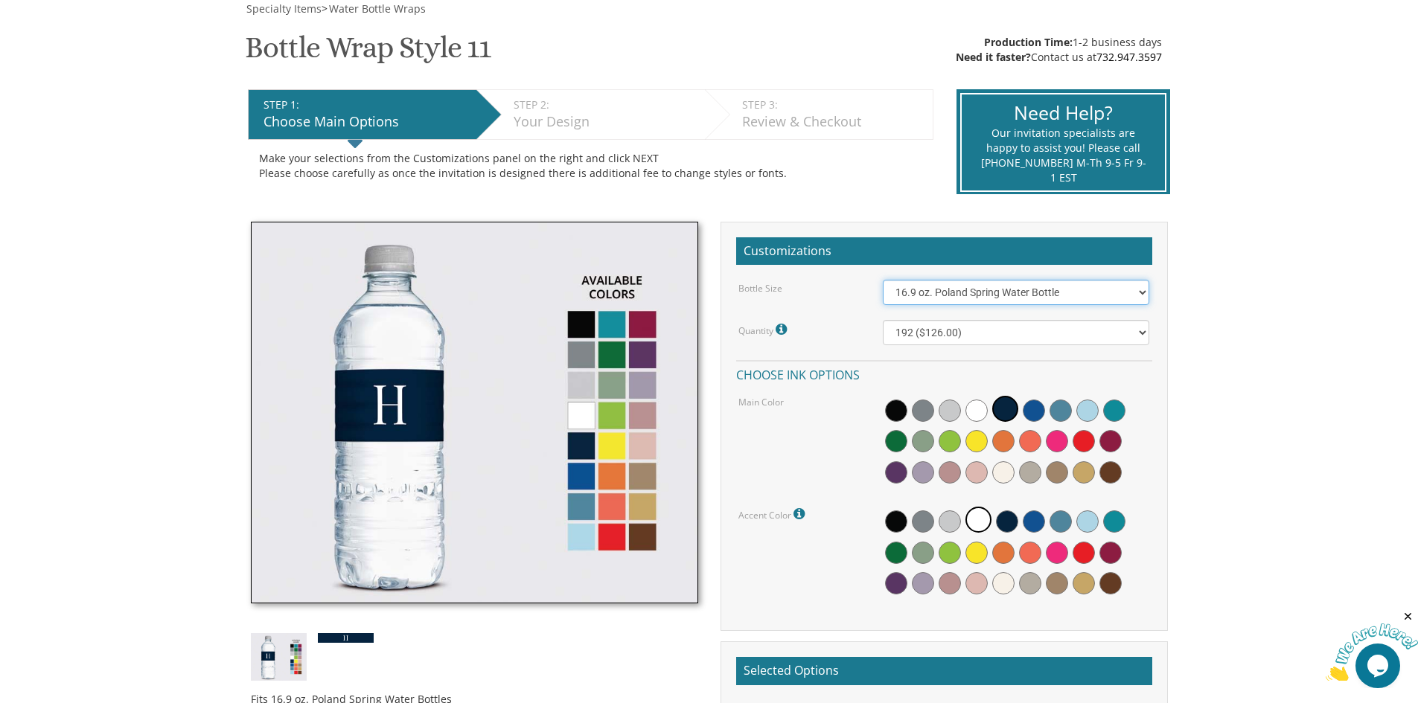
click at [919, 295] on select "16.9 oz. Poland Spring Water Bottle 13.5 oz. Fred Water Bottle" at bounding box center [1016, 292] width 266 height 25
click at [883, 280] on select "16.9 oz. Poland Spring Water Bottle 13.5 oz. Fred Water Bottle" at bounding box center [1016, 292] width 266 height 25
click at [583, 443] on img at bounding box center [474, 413] width 447 height 382
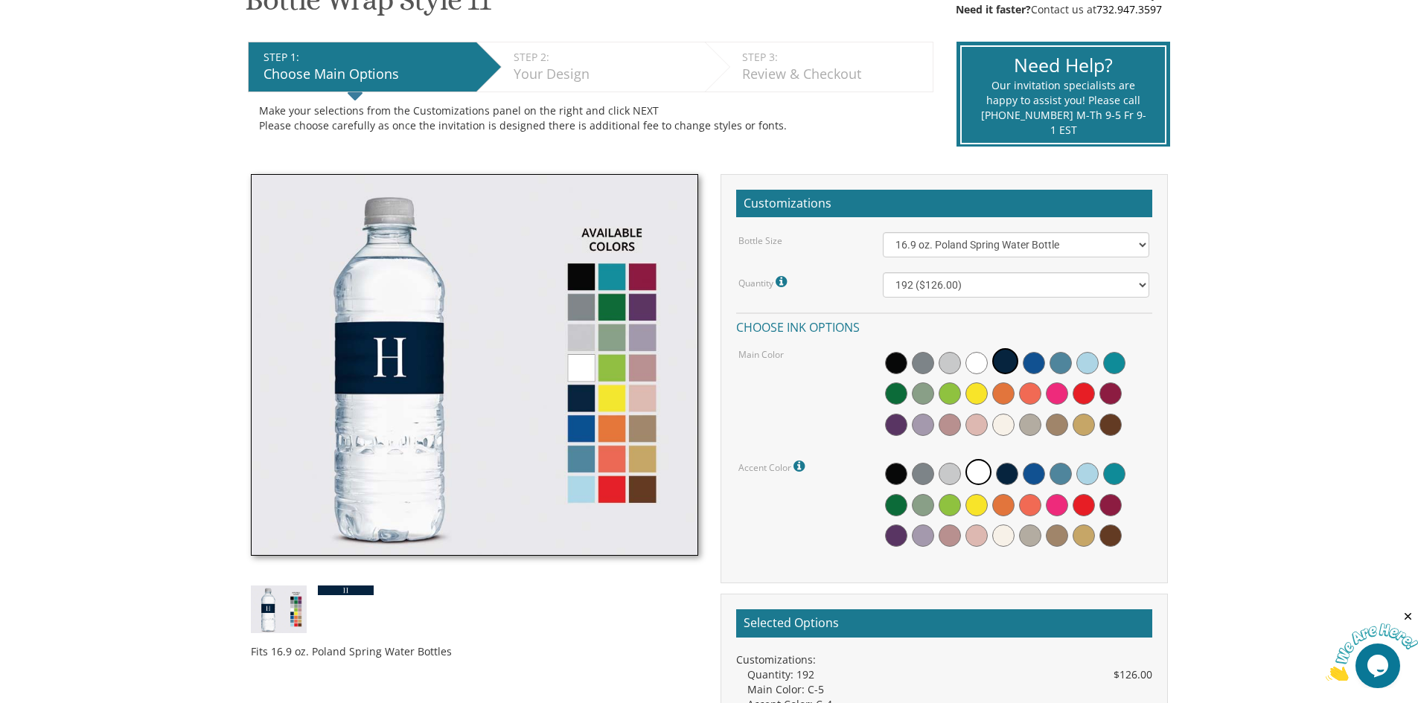
scroll to position [298, 0]
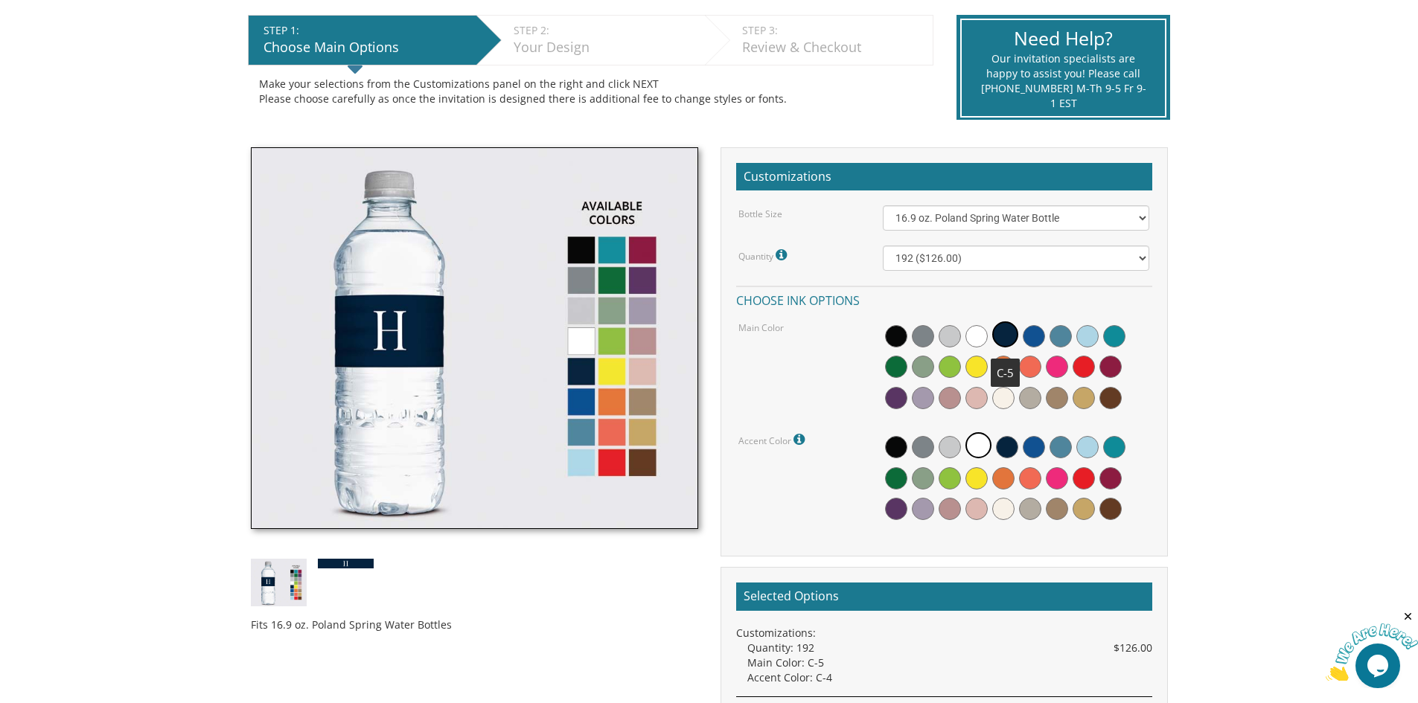
click at [1008, 329] on span at bounding box center [1005, 334] width 26 height 26
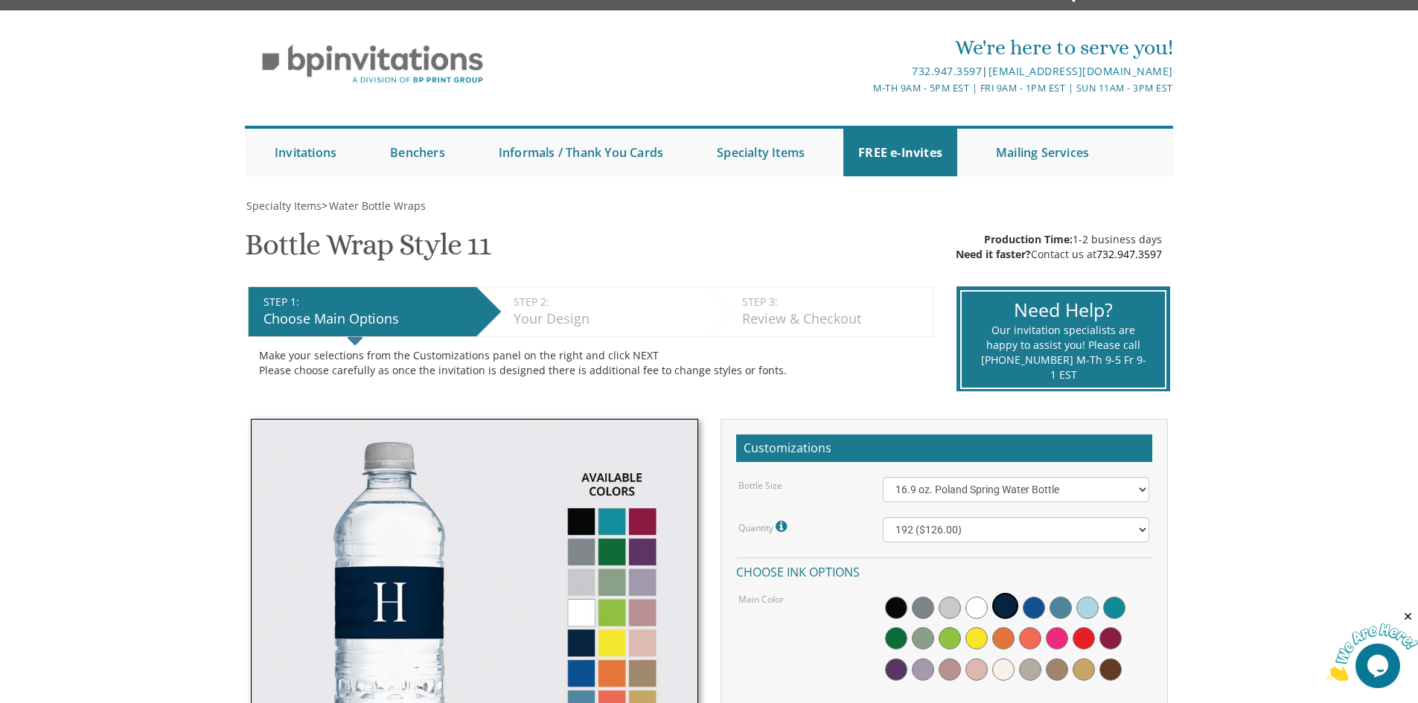
scroll to position [0, 0]
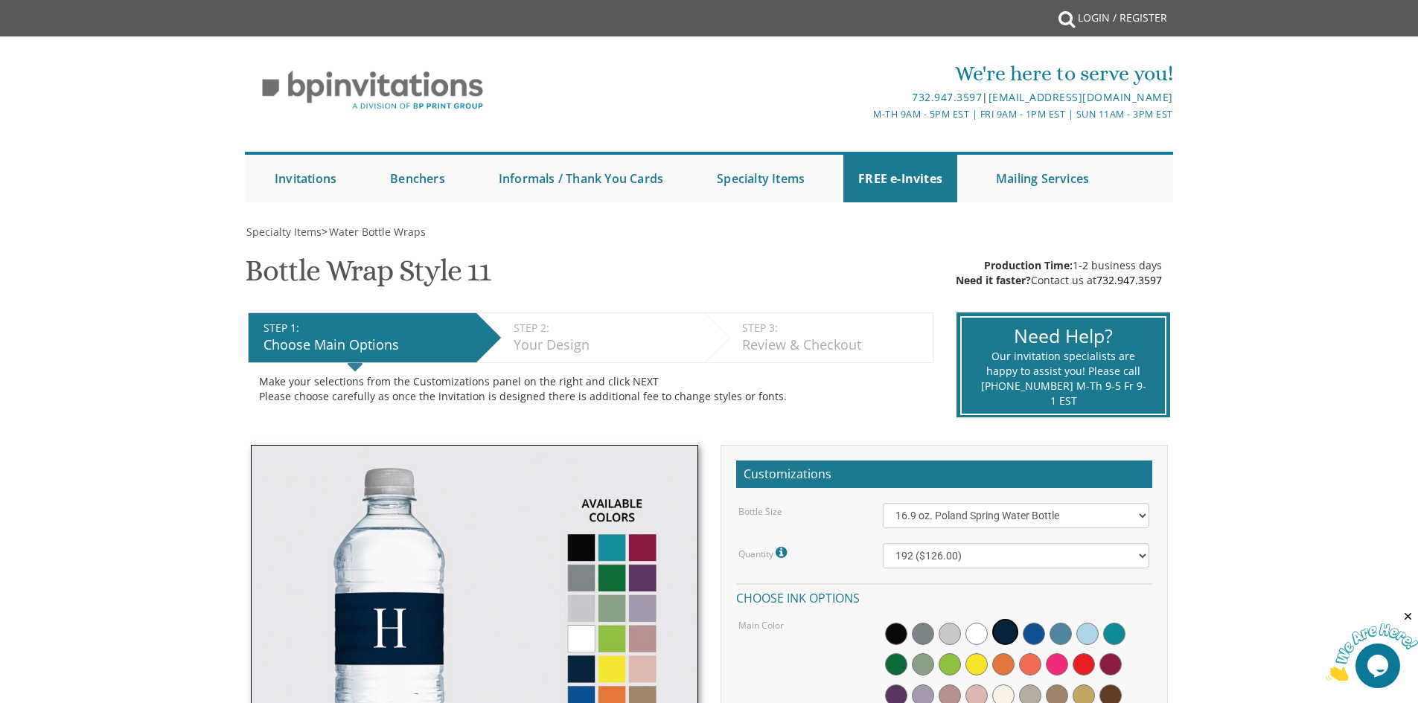
click at [613, 345] on div "Your Design" at bounding box center [605, 345] width 184 height 19
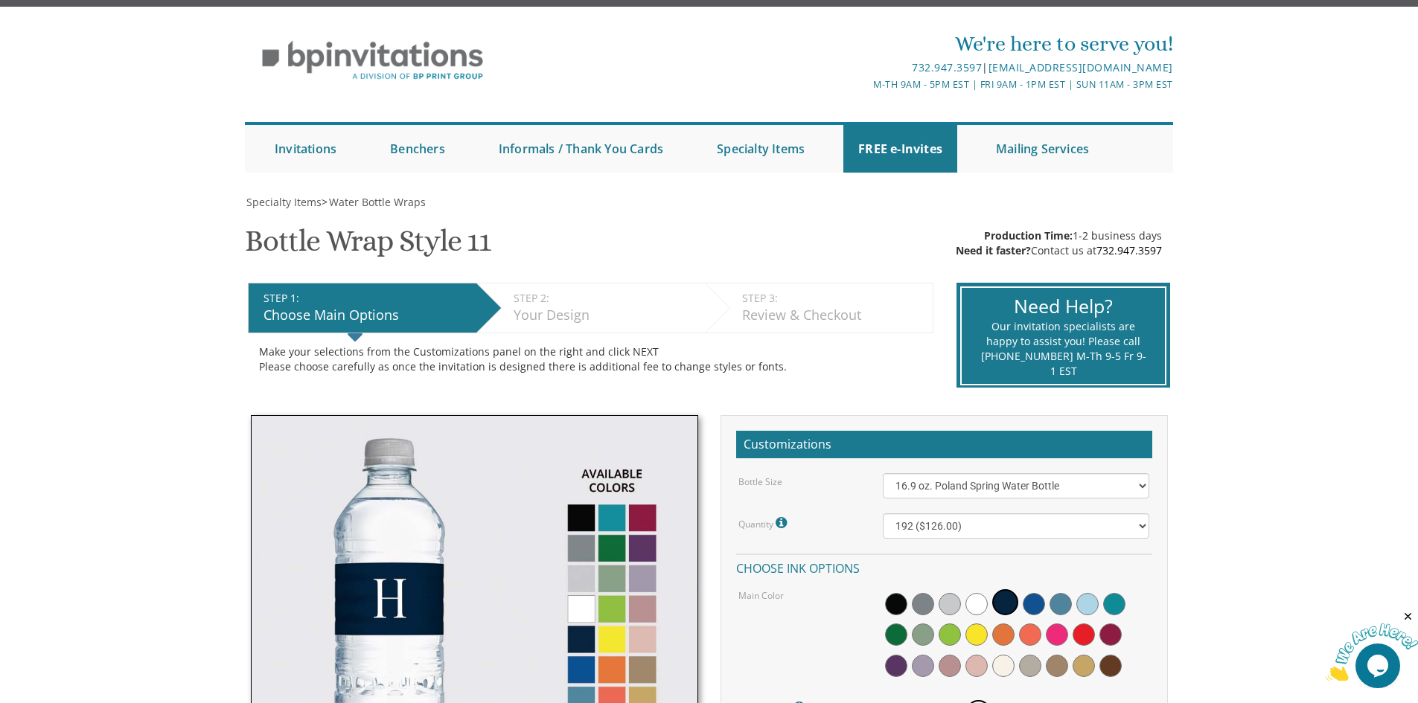
scroll to position [74, 0]
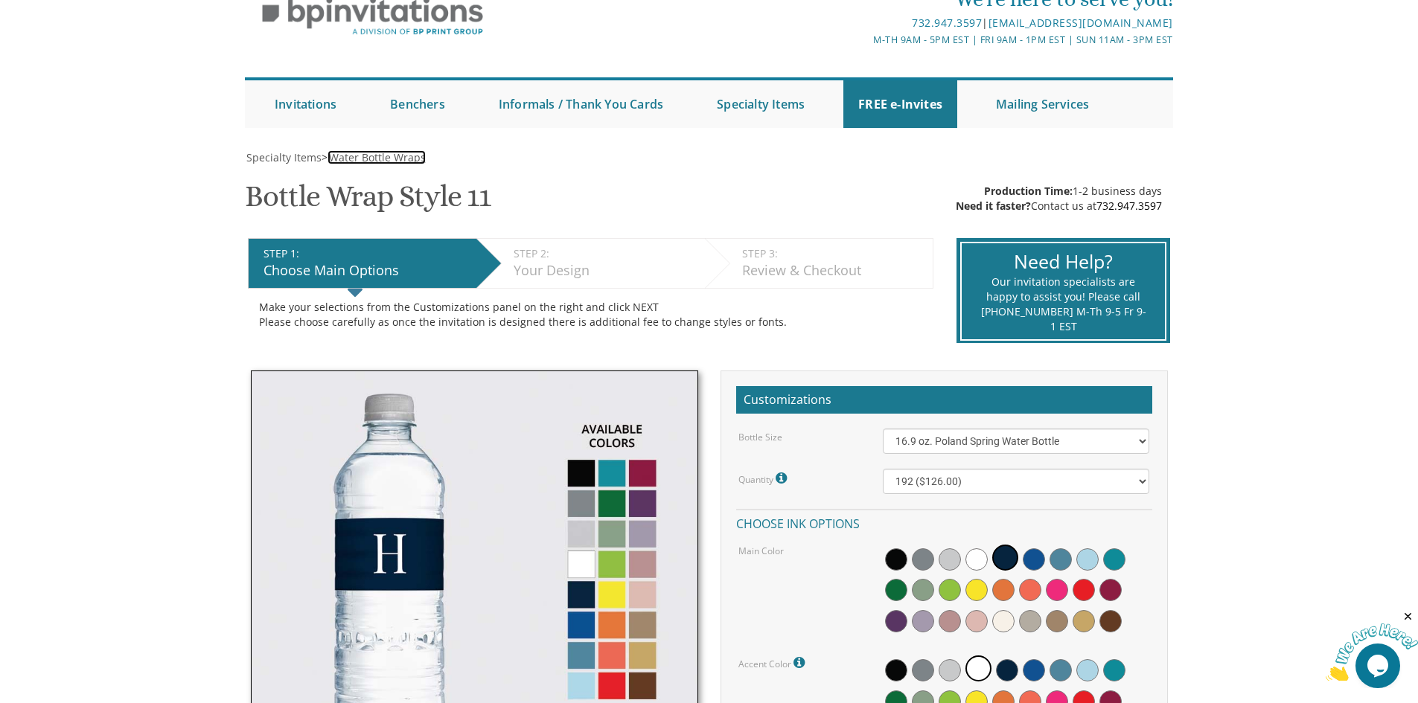
click at [363, 158] on span "Water Bottle Wraps" at bounding box center [377, 157] width 97 height 14
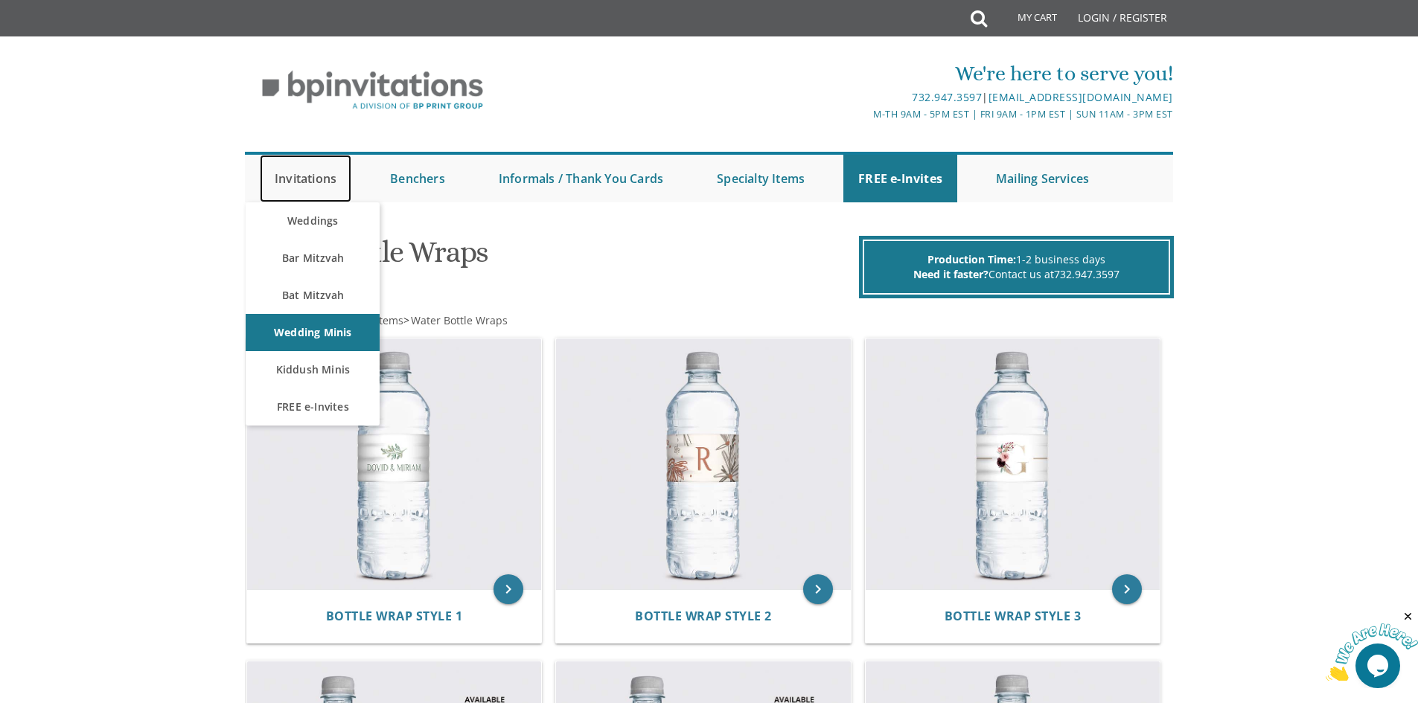
click at [266, 191] on link "Invitations" at bounding box center [306, 179] width 92 height 48
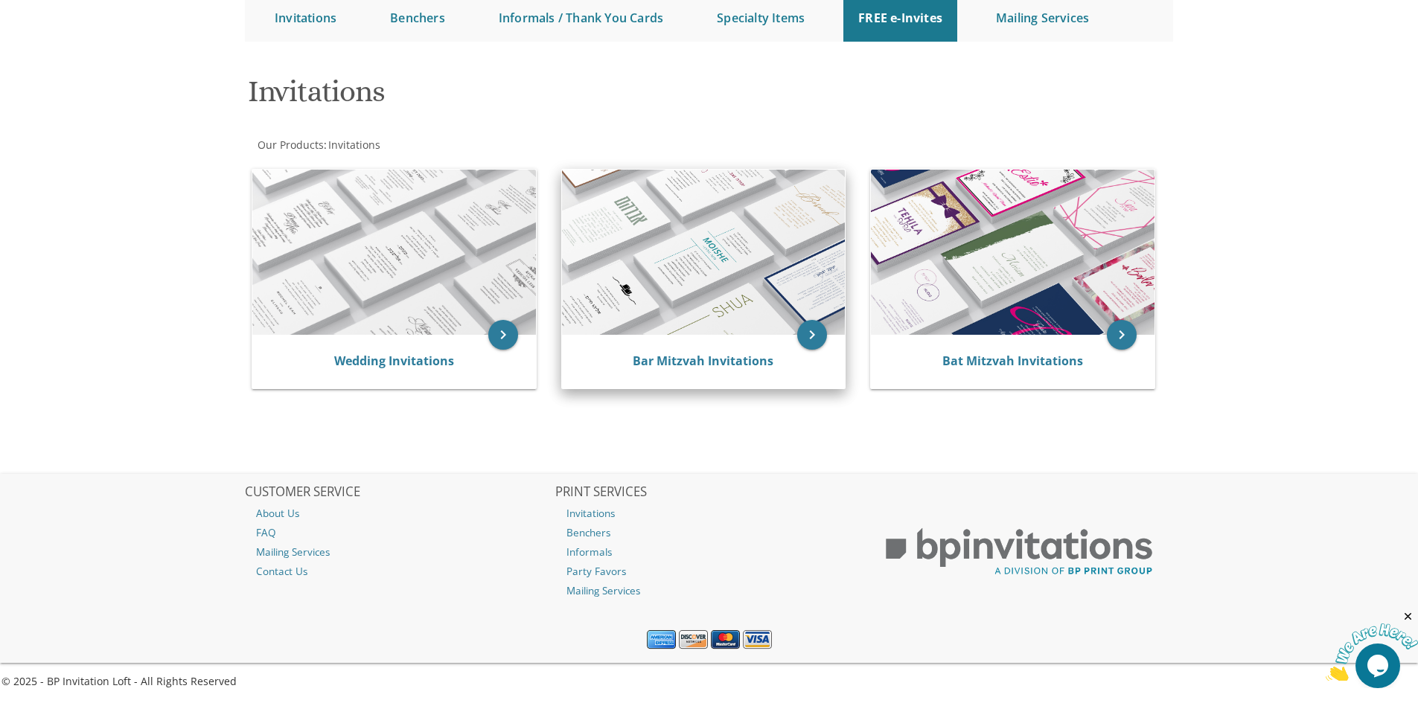
scroll to position [161, 0]
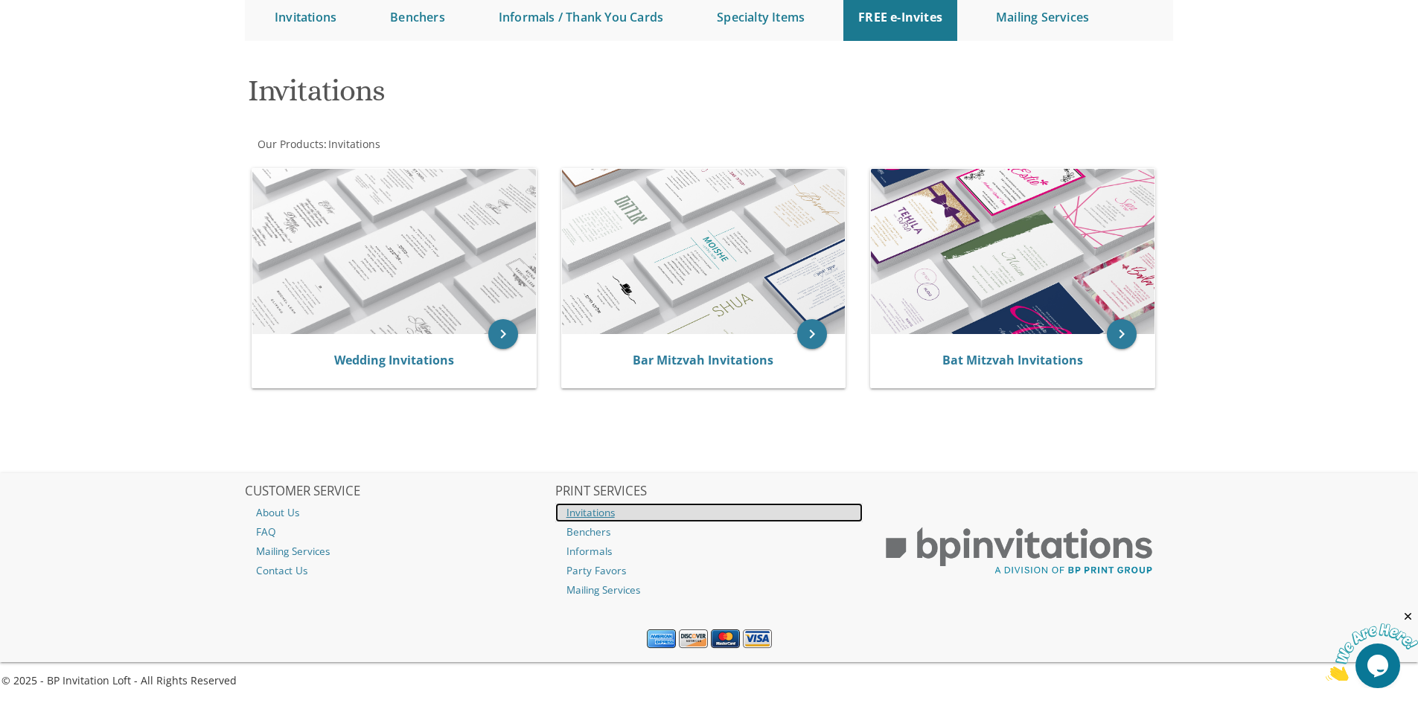
click at [669, 510] on link "Invitations" at bounding box center [709, 512] width 308 height 19
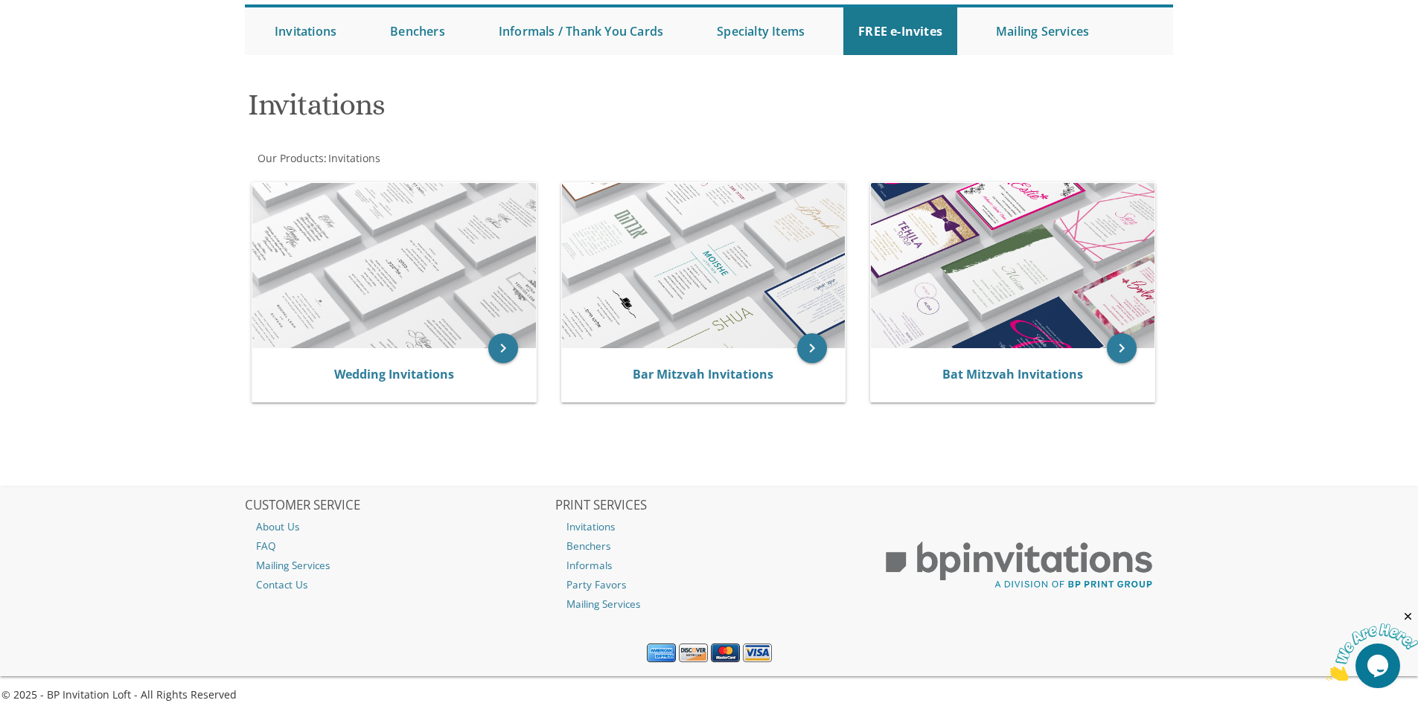
scroll to position [161, 0]
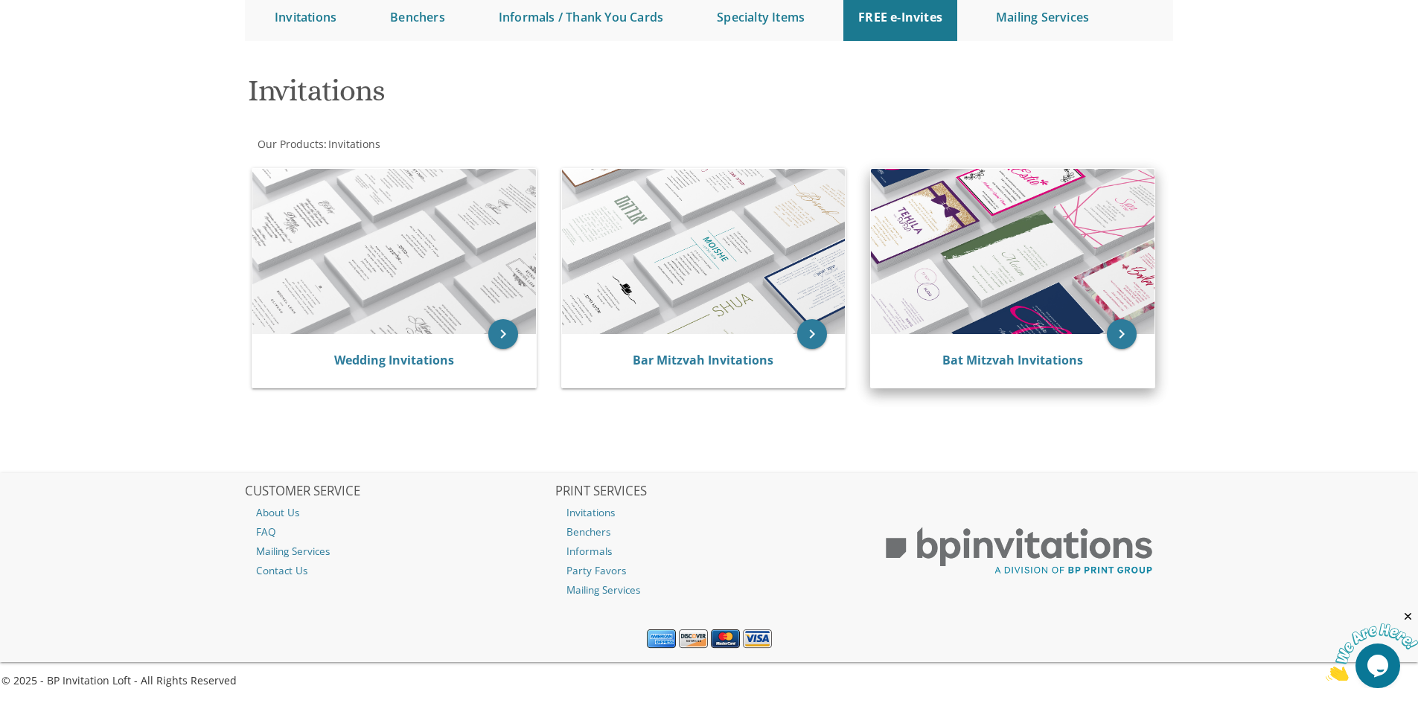
click at [956, 300] on img at bounding box center [1013, 251] width 284 height 165
click at [1042, 322] on img at bounding box center [1013, 251] width 284 height 165
click at [1118, 327] on icon "keyboard_arrow_right" at bounding box center [1122, 334] width 30 height 30
click at [1117, 337] on icon "keyboard_arrow_right" at bounding box center [1122, 334] width 30 height 30
click at [1046, 361] on link "Bat Mitzvah Invitations" at bounding box center [1012, 360] width 141 height 16
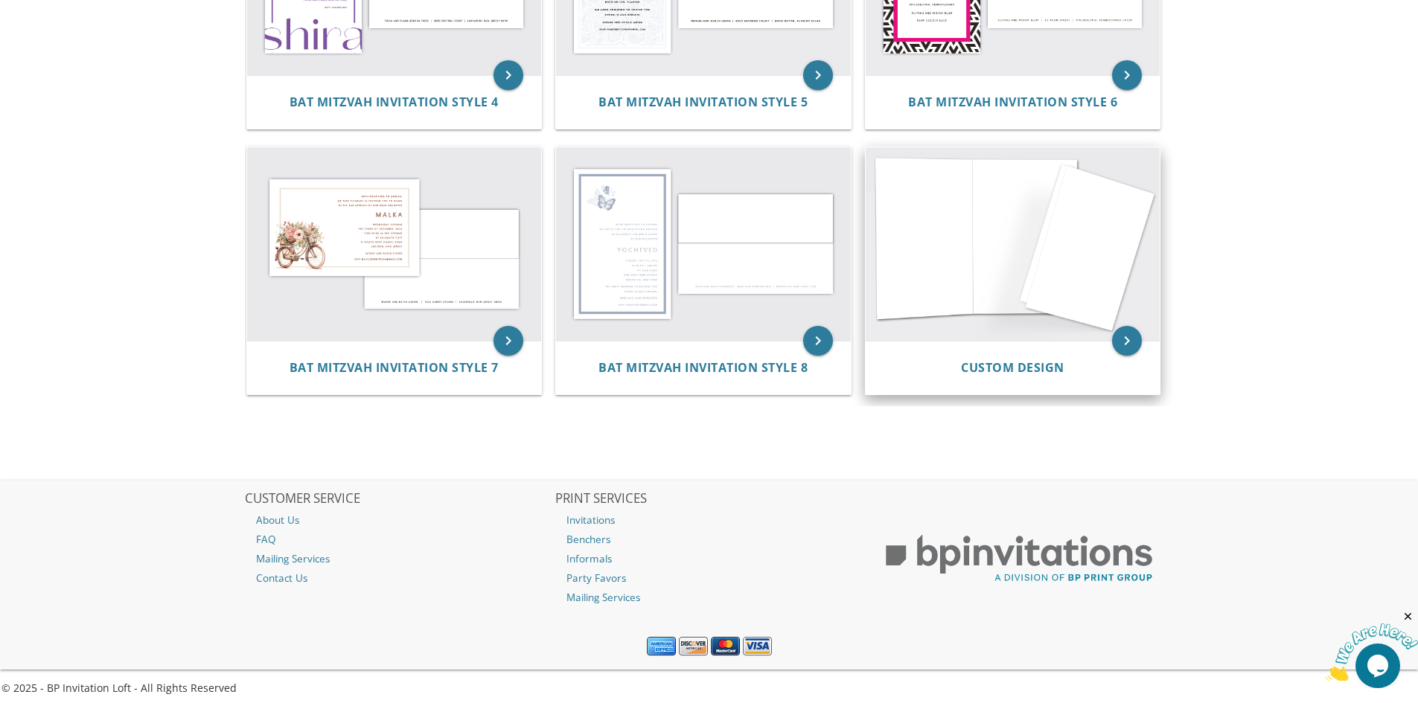
scroll to position [729, 0]
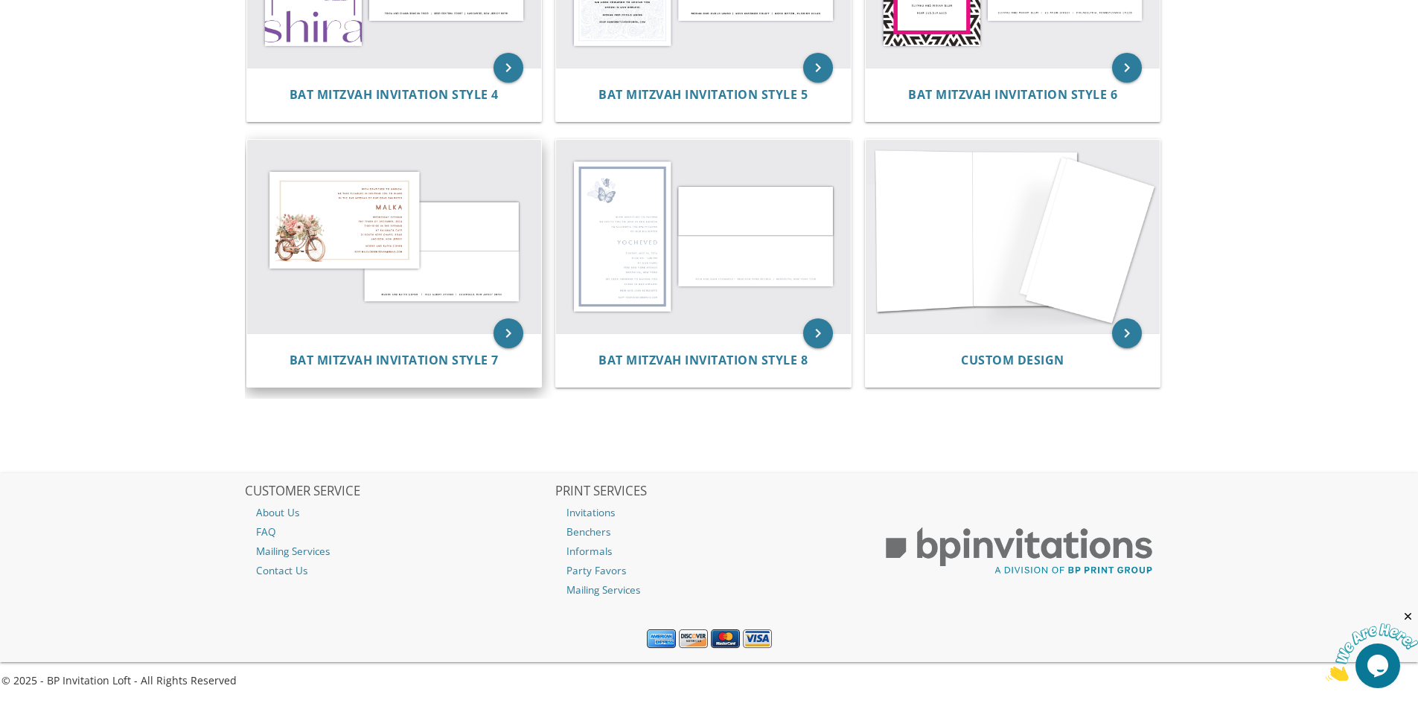
click at [354, 174] on img at bounding box center [394, 236] width 295 height 193
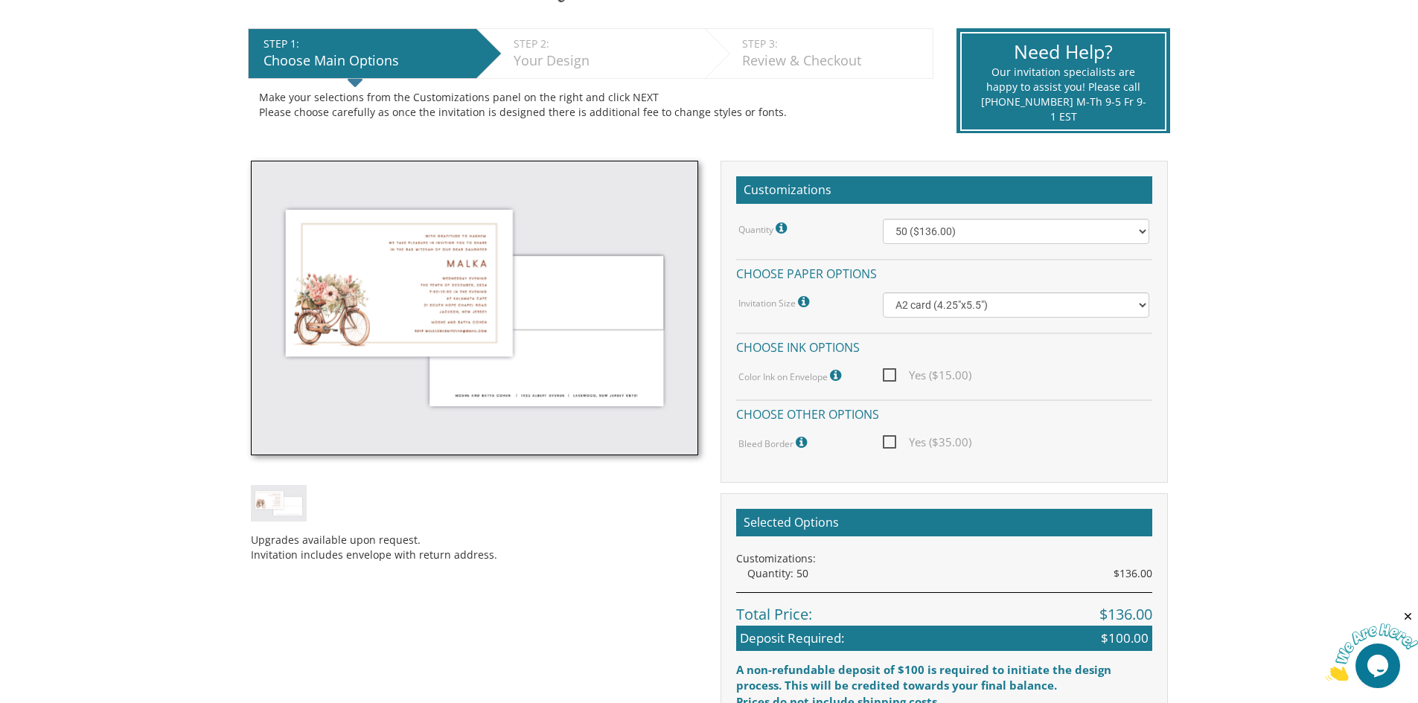
scroll to position [298, 0]
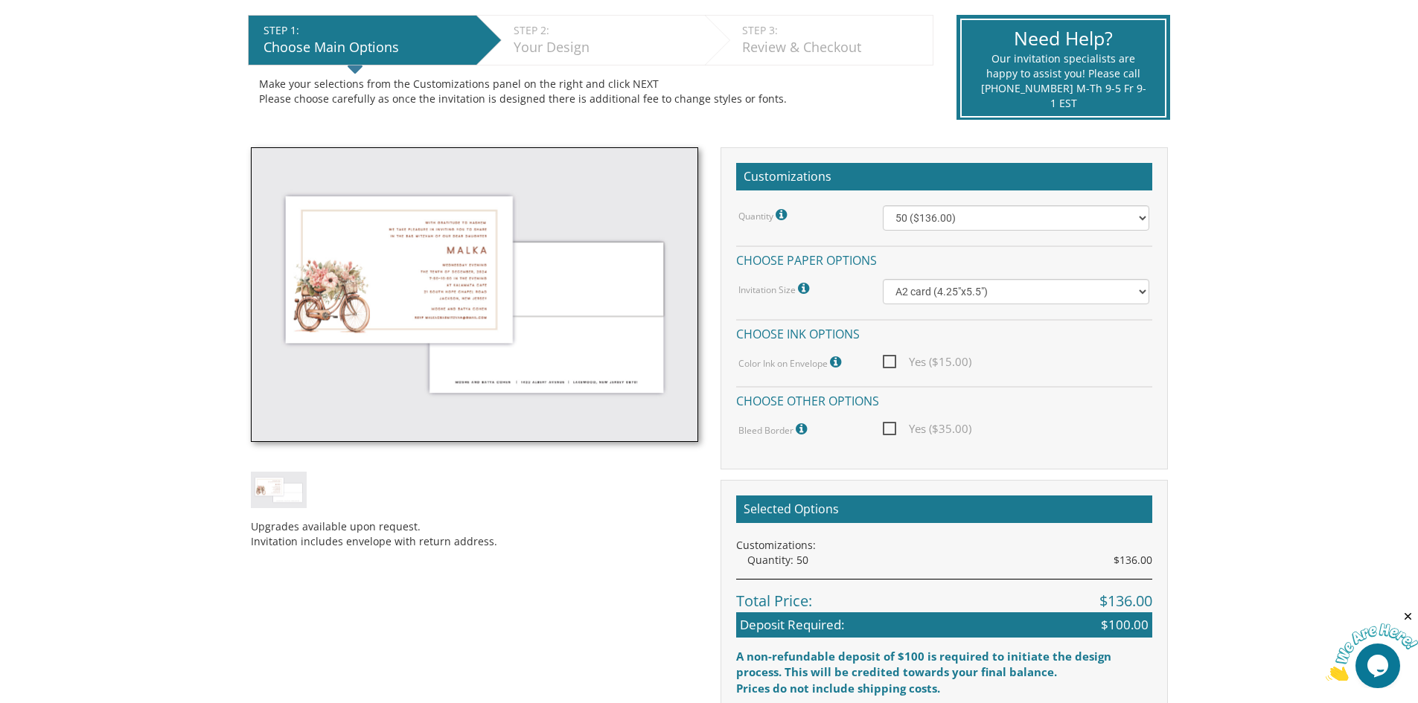
click at [492, 292] on img at bounding box center [474, 294] width 447 height 295
click at [957, 215] on select "50 ($136.00) 100 ($152.00) 150 ($178.00) 200 ($195.00)" at bounding box center [1016, 217] width 266 height 25
click at [561, 246] on img at bounding box center [474, 294] width 447 height 295
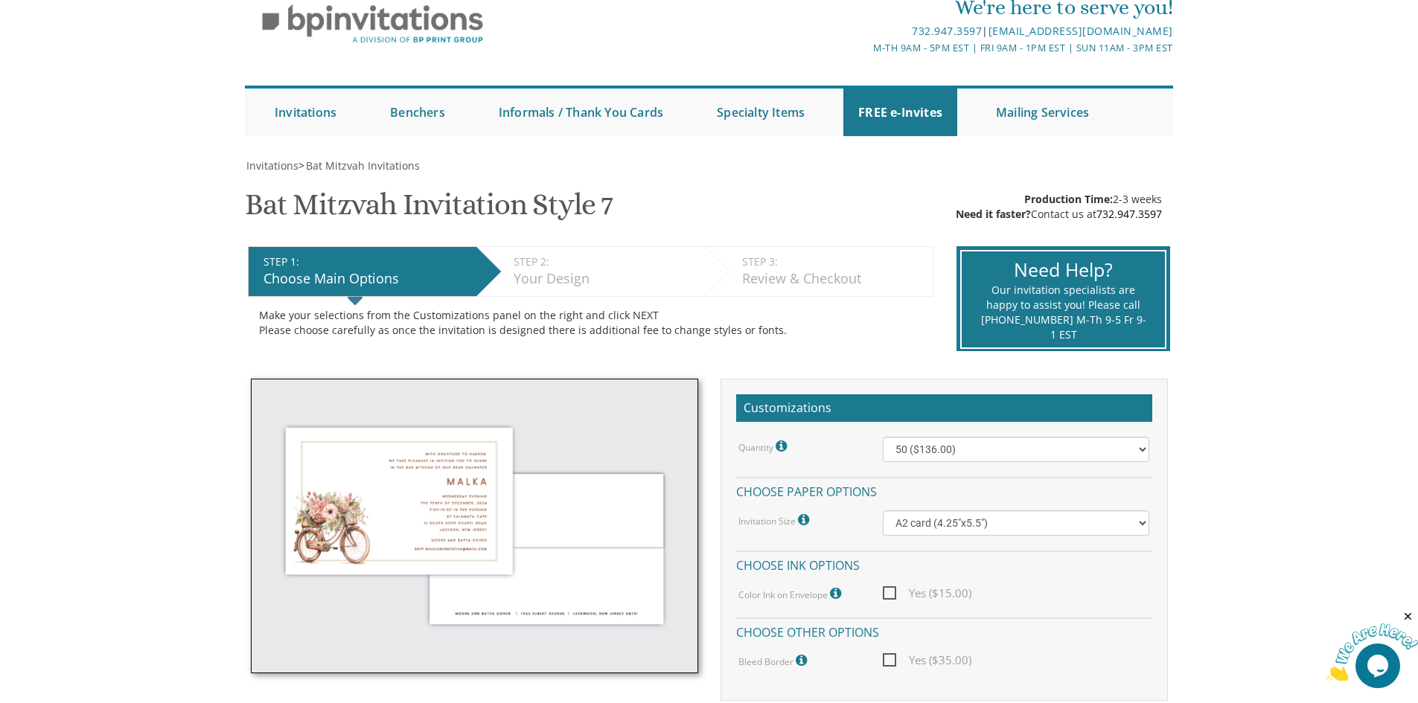
scroll to position [0, 0]
